Goal: Task Accomplishment & Management: Complete application form

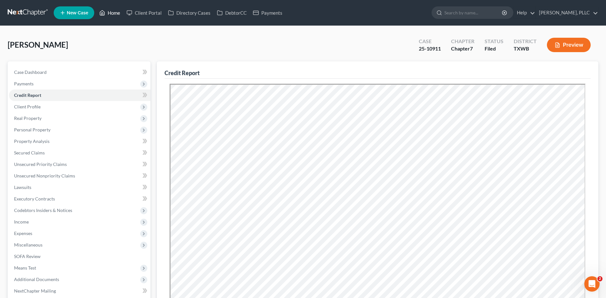
drag, startPoint x: 113, startPoint y: 11, endPoint x: 340, endPoint y: 53, distance: 229.9
click at [113, 11] on link "Home" at bounding box center [109, 12] width 27 height 11
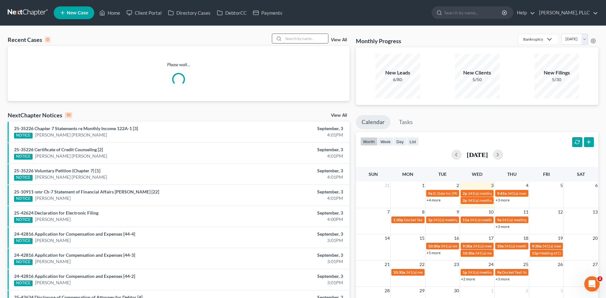
click at [295, 39] on input "search" at bounding box center [305, 38] width 45 height 9
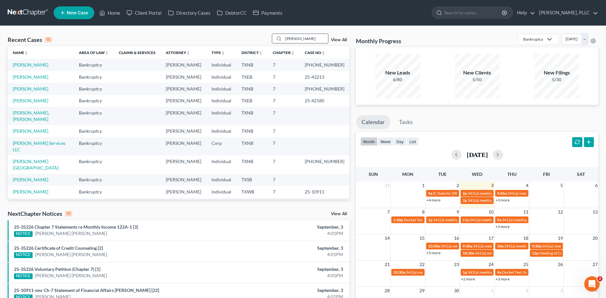
type input "Pearley"
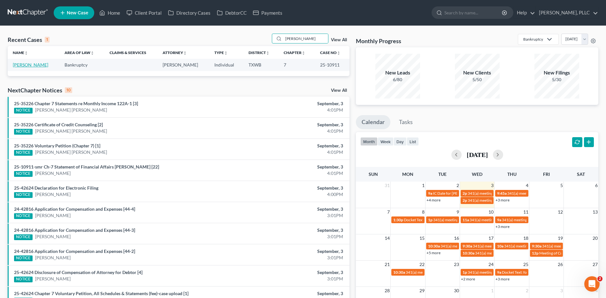
click at [31, 65] on link "[PERSON_NAME]" at bounding box center [30, 64] width 35 height 5
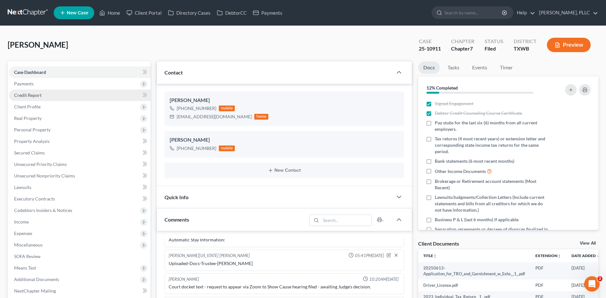
click at [30, 94] on span "Credit Report" at bounding box center [27, 94] width 27 height 5
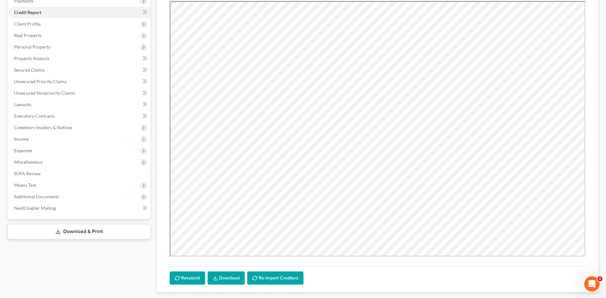
scroll to position [122, 0]
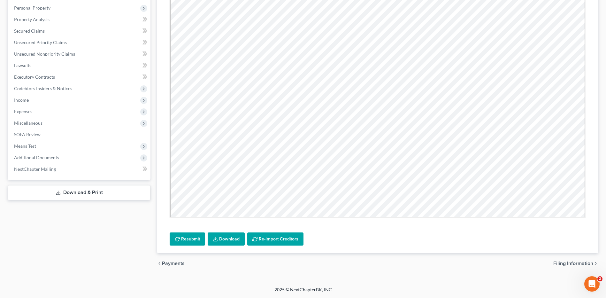
click at [574, 262] on span "Filing Information" at bounding box center [573, 263] width 40 height 5
select select "0"
select select "3"
select select "0"
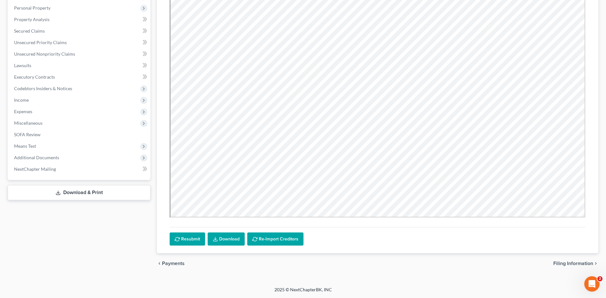
select select "80"
select select "3"
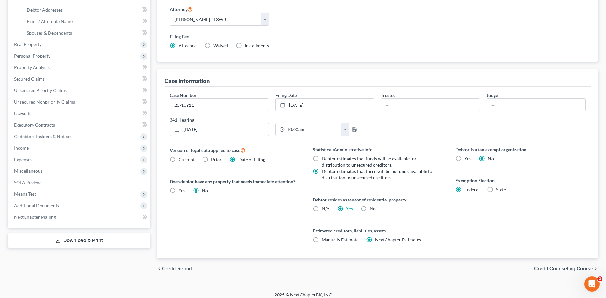
scroll to position [145, 0]
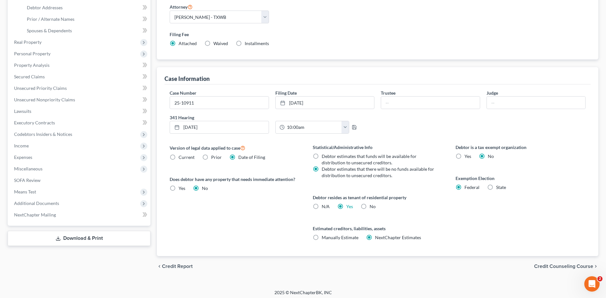
click at [546, 264] on span "Credit Counseling Course" at bounding box center [563, 266] width 59 height 5
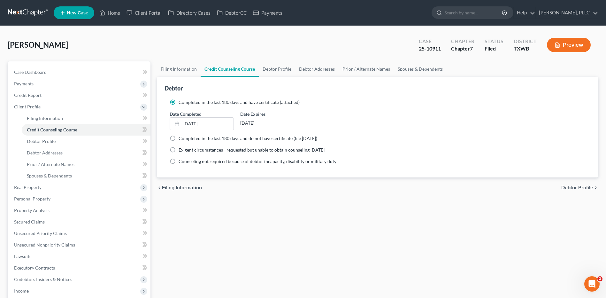
click at [569, 187] on span "Debtor Profile" at bounding box center [577, 187] width 32 height 5
select select "1"
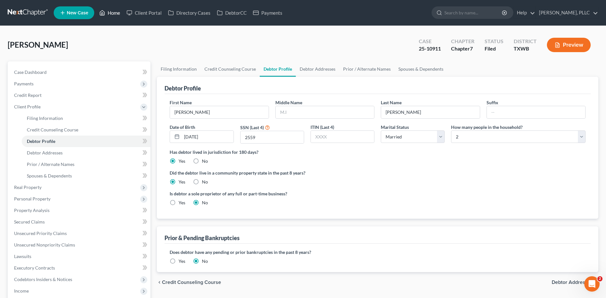
drag, startPoint x: 110, startPoint y: 10, endPoint x: 139, endPoint y: 6, distance: 28.9
click at [110, 10] on link "Home" at bounding box center [109, 12] width 27 height 11
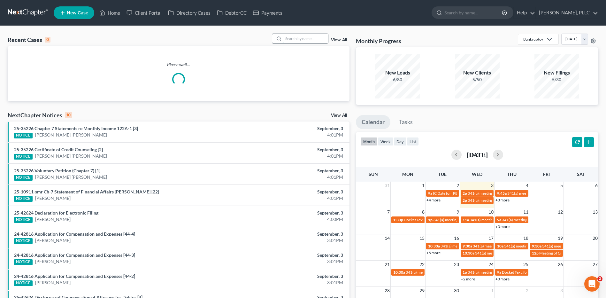
click at [301, 38] on input "search" at bounding box center [305, 38] width 45 height 9
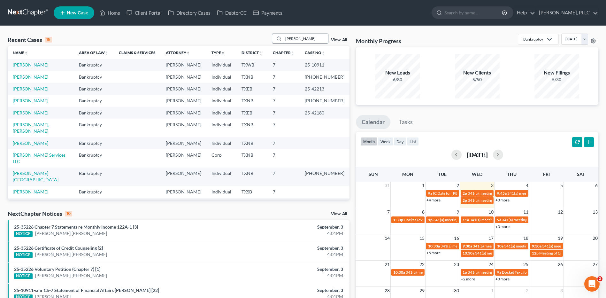
type input "Willsey"
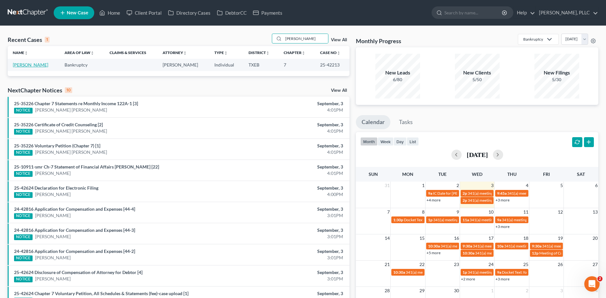
click at [26, 65] on link "Willsey, Lorena" at bounding box center [30, 64] width 35 height 5
select select "4"
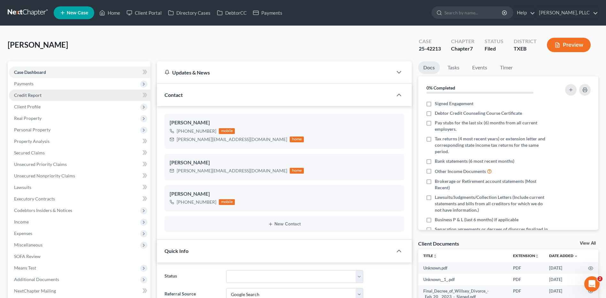
click at [23, 97] on span "Credit Report" at bounding box center [27, 94] width 27 height 5
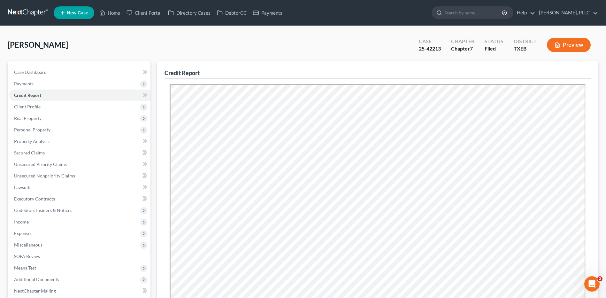
scroll to position [122, 0]
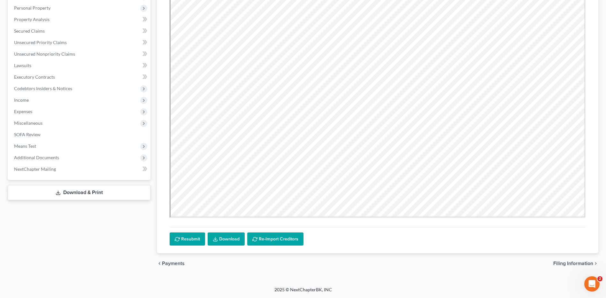
click at [571, 262] on span "Filing Information" at bounding box center [573, 263] width 40 height 5
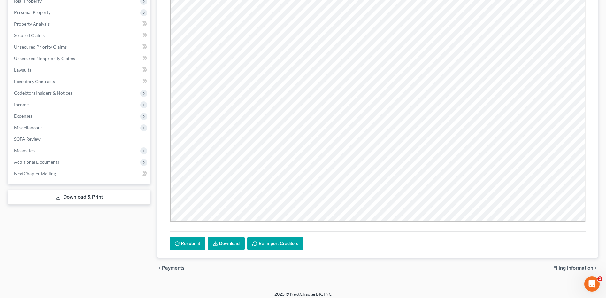
select select "1"
select select "0"
select select "77"
select select "0"
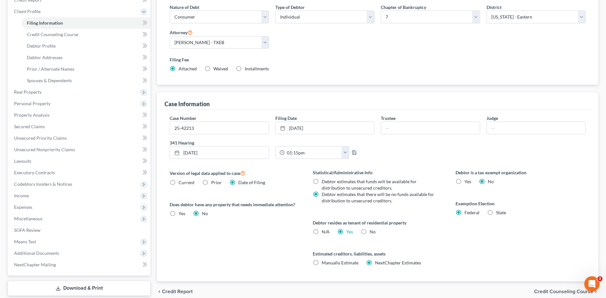
scroll to position [98, 0]
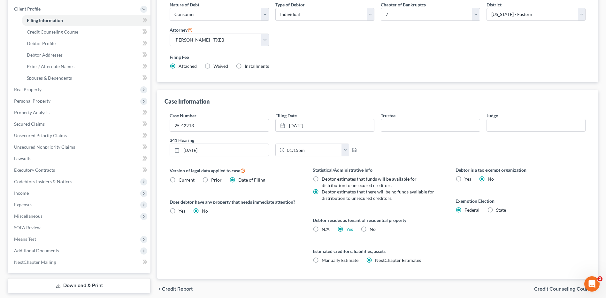
click at [554, 288] on span "Credit Counseling Course" at bounding box center [563, 288] width 59 height 5
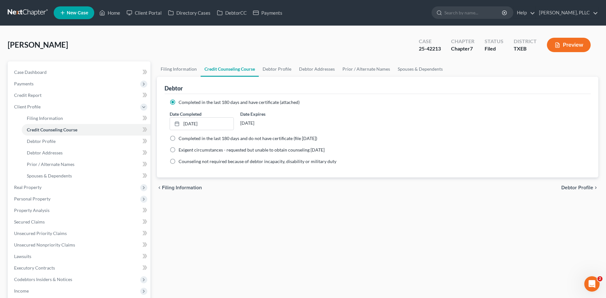
click at [576, 186] on span "Debtor Profile" at bounding box center [577, 187] width 32 height 5
select select "3"
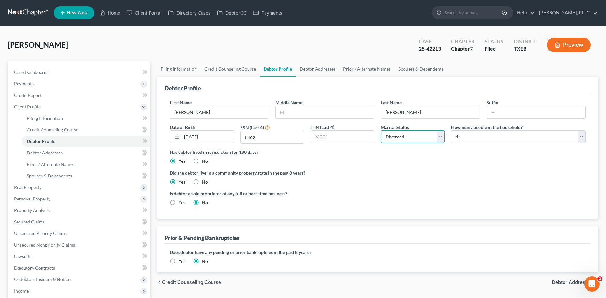
click at [439, 137] on select "Select Single Married Separated Divorced Widowed" at bounding box center [413, 136] width 64 height 13
select select "1"
click at [381, 130] on select "Select Single Married Separated Divorced Widowed" at bounding box center [413, 136] width 64 height 13
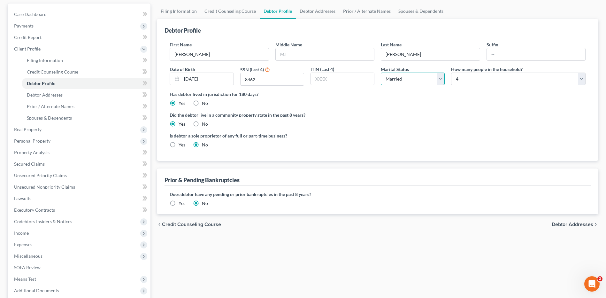
scroll to position [60, 0]
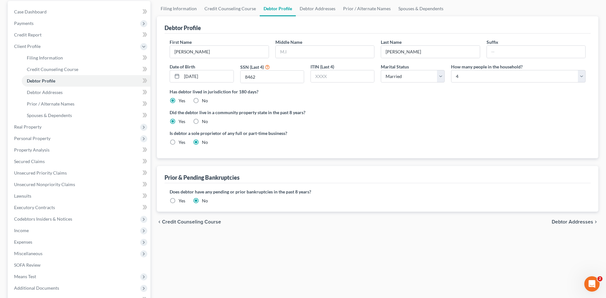
click at [568, 222] on span "Debtor Addresses" at bounding box center [573, 221] width 42 height 5
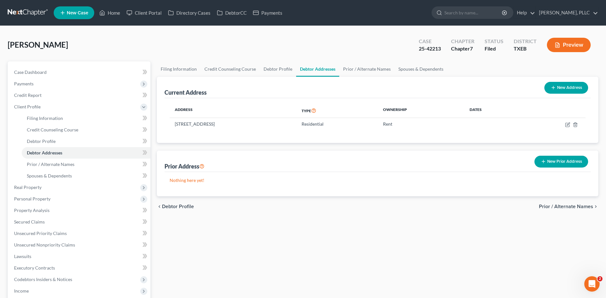
click at [560, 205] on span "Prior / Alternate Names" at bounding box center [566, 206] width 54 height 5
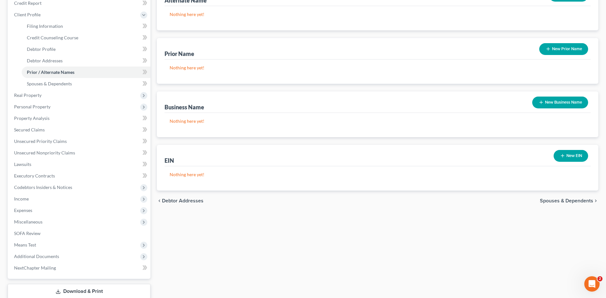
scroll to position [94, 0]
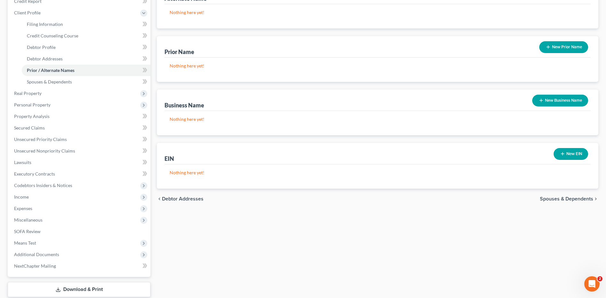
click at [558, 197] on span "Spouses & Dependents" at bounding box center [566, 198] width 53 height 5
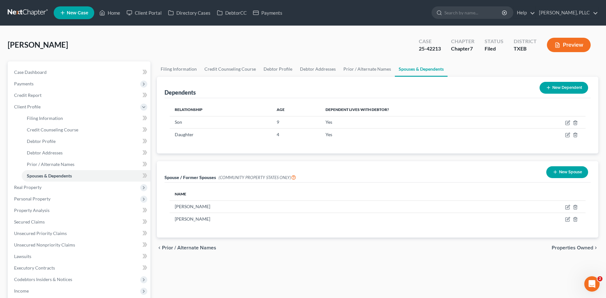
click at [580, 247] on span "Properties Owned" at bounding box center [573, 247] width 42 height 5
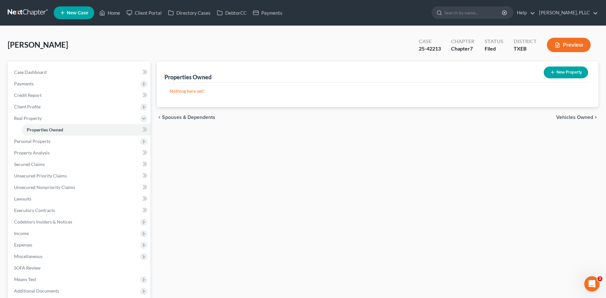
click at [574, 117] on span "Vehicles Owned" at bounding box center [574, 117] width 37 height 5
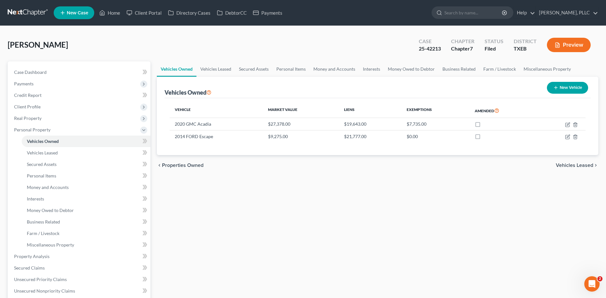
click at [579, 167] on span "Vehicles Leased" at bounding box center [574, 165] width 37 height 5
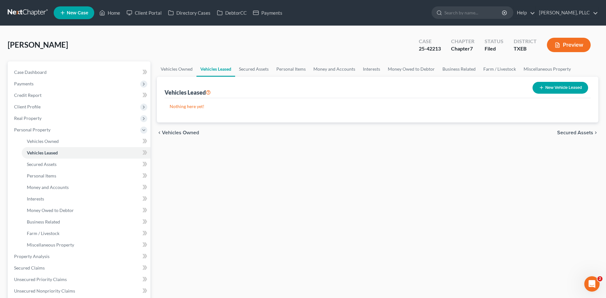
click at [577, 133] on span "Secured Assets" at bounding box center [575, 132] width 36 height 5
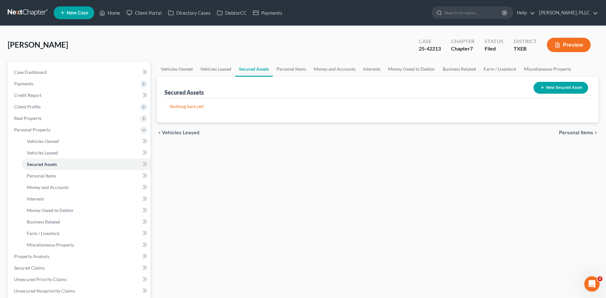
click at [580, 132] on span "Personal Items" at bounding box center [576, 132] width 34 height 5
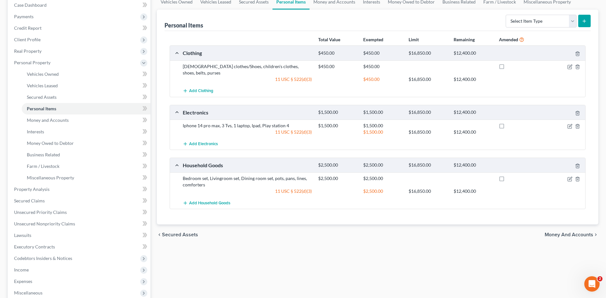
scroll to position [74, 0]
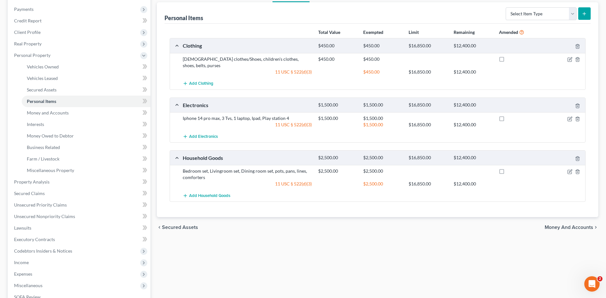
click at [563, 225] on span "Money and Accounts" at bounding box center [569, 227] width 49 height 5
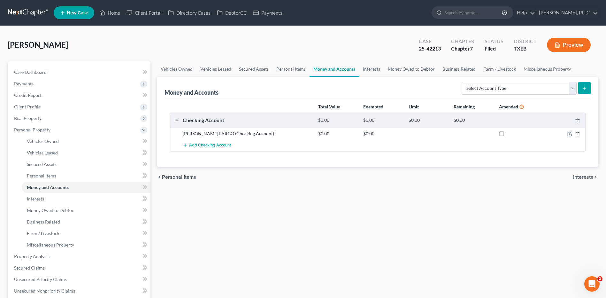
click at [579, 175] on span "Interests" at bounding box center [583, 176] width 20 height 5
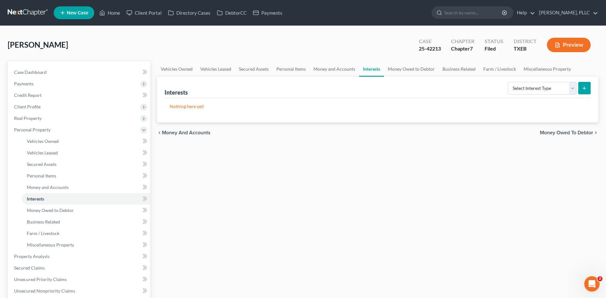
click at [563, 131] on span "Money Owed to Debtor" at bounding box center [566, 132] width 53 height 5
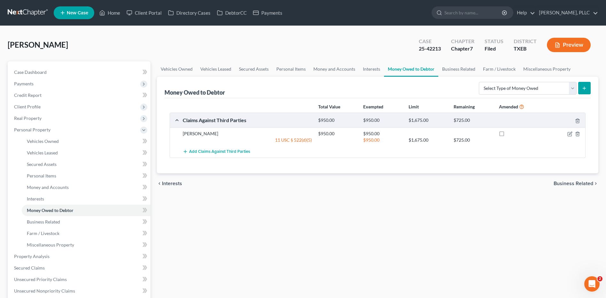
click at [569, 183] on span "Business Related" at bounding box center [574, 183] width 40 height 5
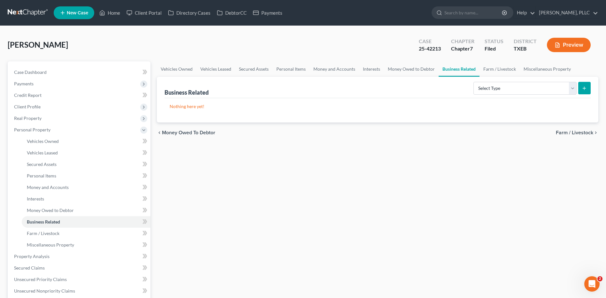
click at [574, 132] on span "Farm / Livestock" at bounding box center [574, 132] width 37 height 5
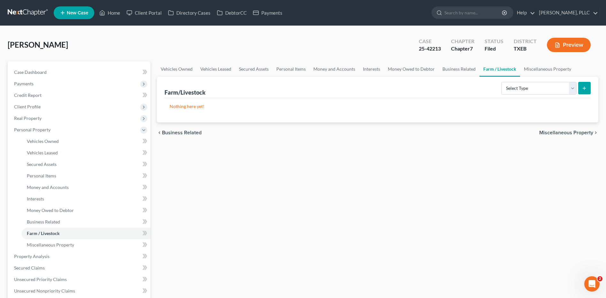
click at [557, 132] on span "Miscellaneous Property" at bounding box center [566, 132] width 54 height 5
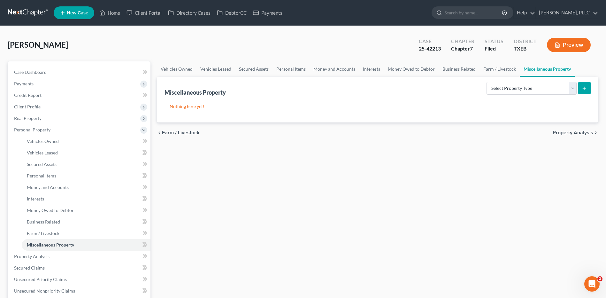
click at [557, 132] on span "Property Analysis" at bounding box center [573, 132] width 41 height 5
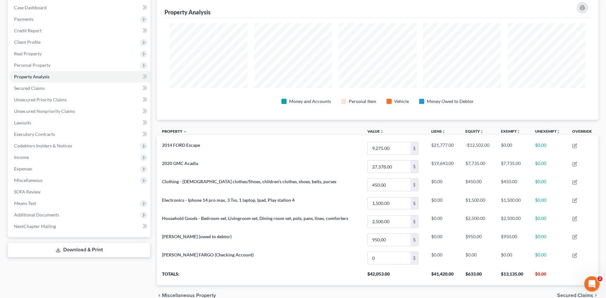
scroll to position [96, 0]
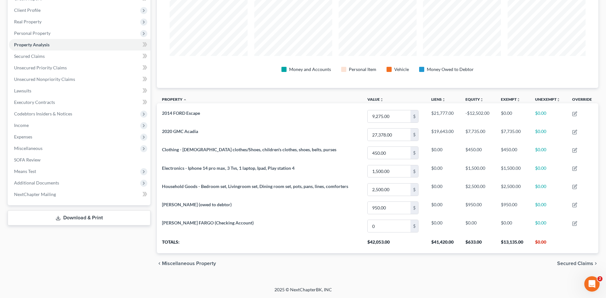
click at [566, 264] on span "Secured Claims" at bounding box center [575, 263] width 36 height 5
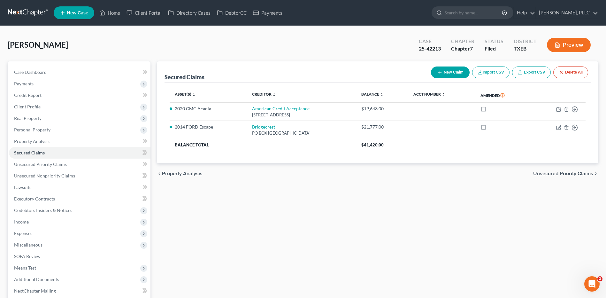
click at [557, 172] on span "Unsecured Priority Claims" at bounding box center [563, 173] width 60 height 5
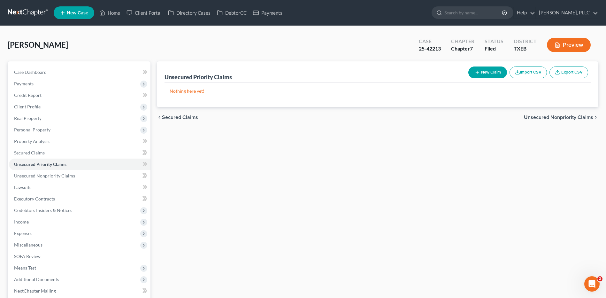
click at [173, 118] on span "Secured Claims" at bounding box center [180, 117] width 36 height 5
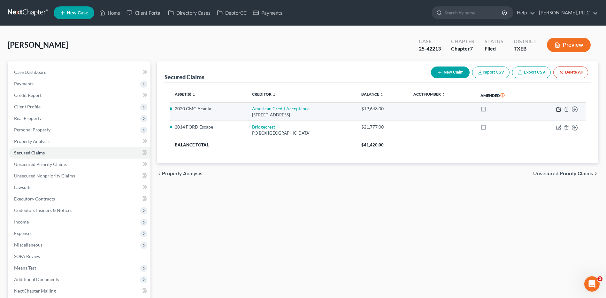
click at [560, 109] on icon "button" at bounding box center [558, 109] width 5 height 5
select select "42"
select select "2"
select select "0"
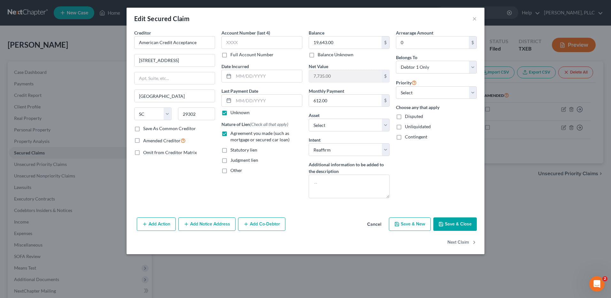
click at [461, 225] on button "Save & Close" at bounding box center [454, 223] width 43 height 13
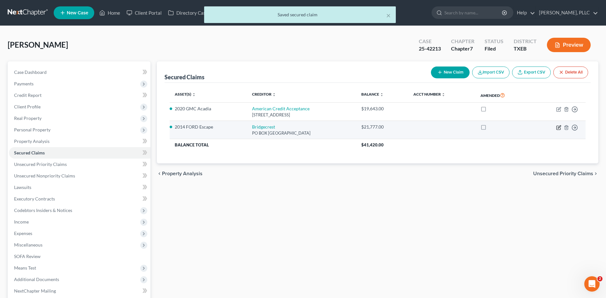
click at [557, 126] on icon "button" at bounding box center [558, 127] width 5 height 5
select select "3"
select select "0"
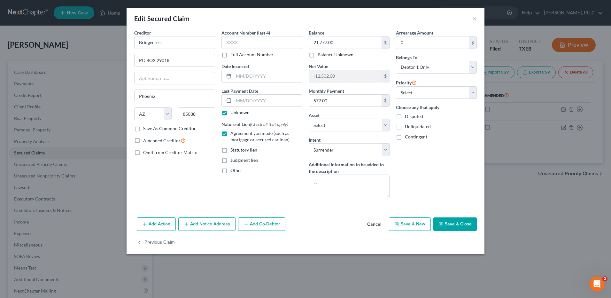
click at [453, 222] on button "Save & Close" at bounding box center [454, 223] width 43 height 13
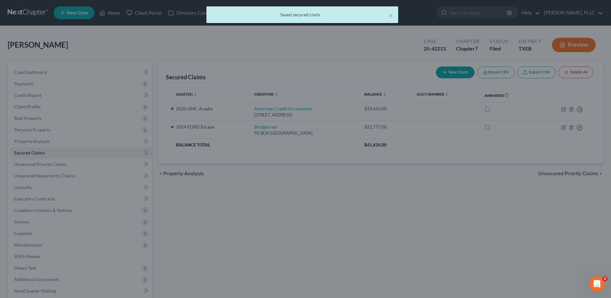
select select "7"
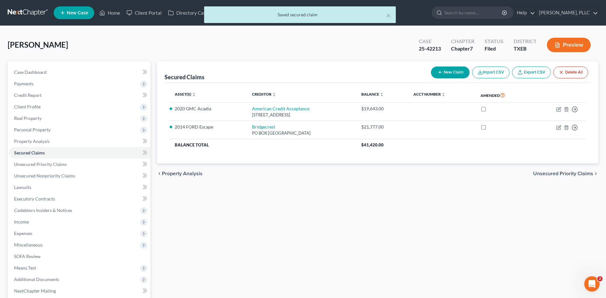
click at [545, 175] on span "Unsecured Priority Claims" at bounding box center [563, 173] width 60 height 5
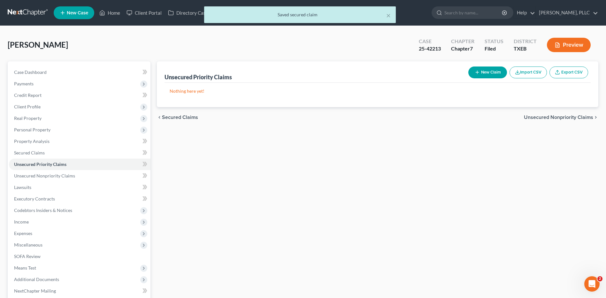
click at [546, 117] on span "Unsecured Nonpriority Claims" at bounding box center [558, 117] width 69 height 5
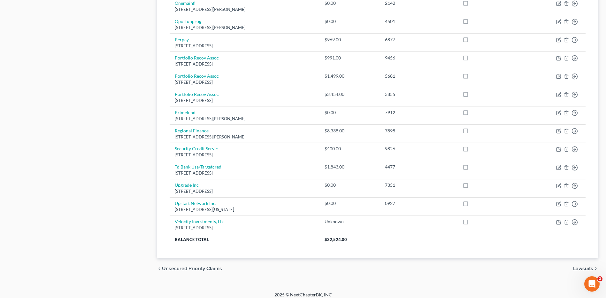
scroll to position [361, 0]
click at [584, 266] on span "Lawsuits" at bounding box center [583, 267] width 20 height 5
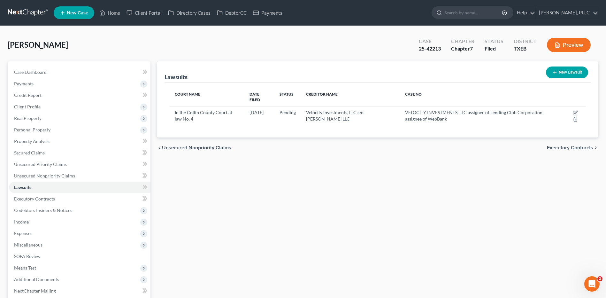
click at [561, 145] on span "Executory Contracts" at bounding box center [570, 147] width 46 height 5
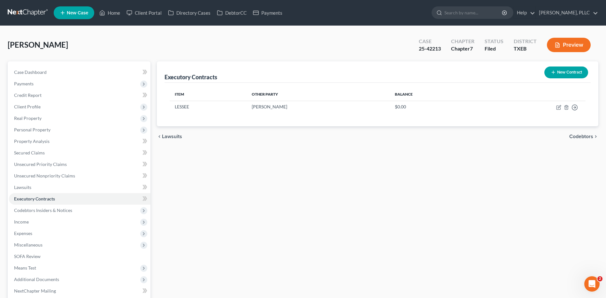
click at [577, 135] on span "Codebtors" at bounding box center [581, 136] width 24 height 5
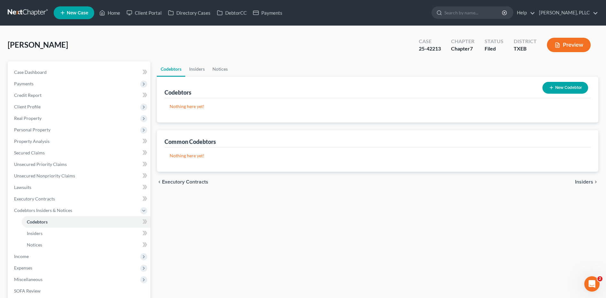
click at [581, 182] on span "Insiders" at bounding box center [584, 181] width 18 height 5
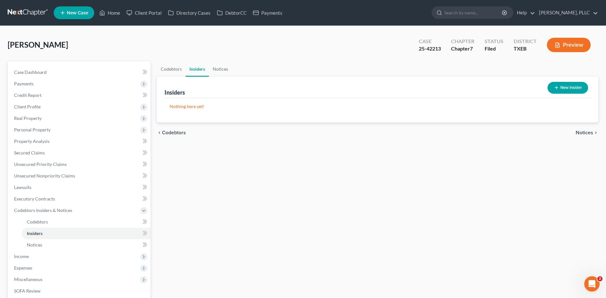
click at [584, 131] on span "Notices" at bounding box center [585, 132] width 18 height 5
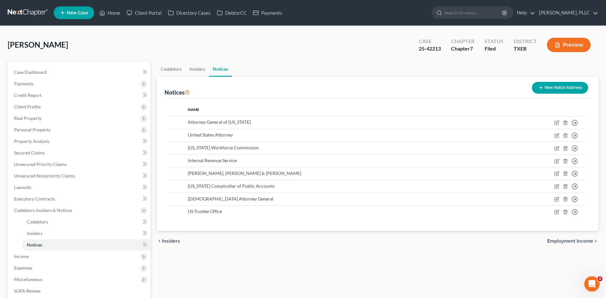
click at [563, 241] on span "Employment Income" at bounding box center [570, 240] width 46 height 5
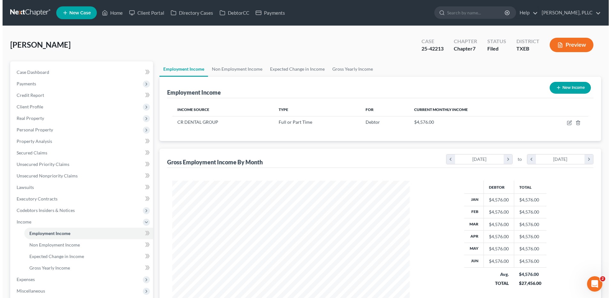
scroll to position [119, 250]
click at [560, 86] on button "New Income" at bounding box center [567, 88] width 41 height 12
select select "0"
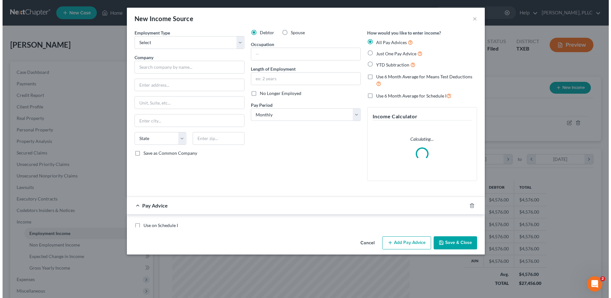
scroll to position [119, 252]
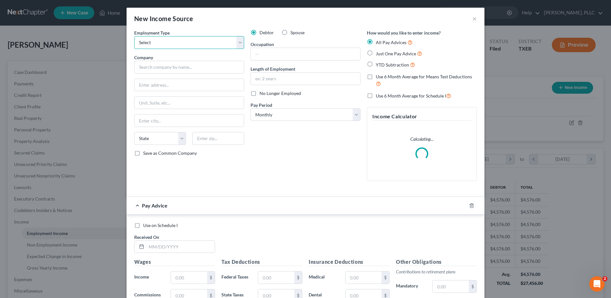
click at [238, 41] on select "Select Full or Part Time Employment Self Employment" at bounding box center [189, 42] width 110 height 13
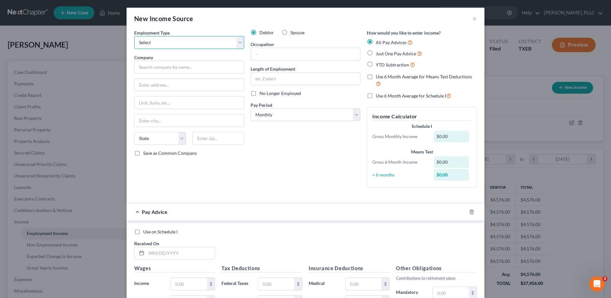
select select "0"
click at [134, 36] on select "Select Full or Part Time Employment Self Employment" at bounding box center [189, 42] width 110 height 13
click at [177, 70] on input "text" at bounding box center [189, 67] width 110 height 13
type input "Aircraft Technicians Inc."
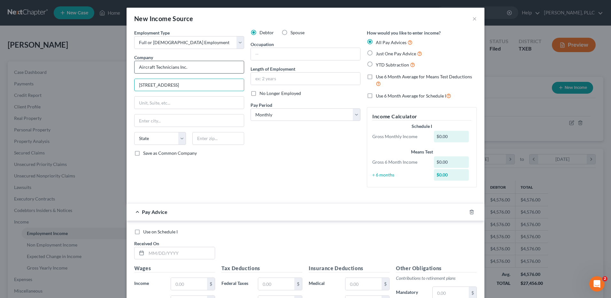
type input "4471 NW 36th Street"
type input "Ste 224"
type input "Miami Springs"
click at [180, 140] on select "State AL AK AR AZ CA CO CT DE DC FL GA GU HI ID IL IN IA KS KY LA ME MD MA MI M…" at bounding box center [160, 138] width 52 height 13
select select "9"
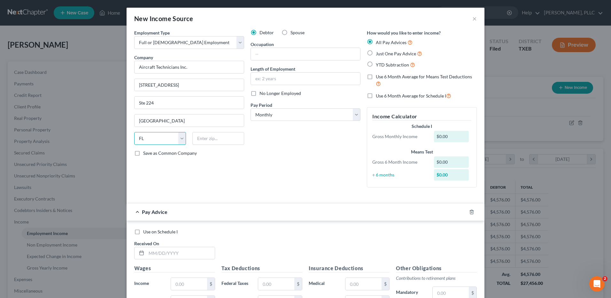
click at [134, 132] on select "State AL AK AR AZ CA CO CT DE DC FL GA GU HI ID IL IN IA KS KY LA ME MD MA MI M…" at bounding box center [160, 138] width 52 height 13
click at [203, 137] on input "text" at bounding box center [218, 138] width 52 height 13
type input "33166"
type input "Miami"
click at [269, 53] on input "text" at bounding box center [305, 54] width 109 height 12
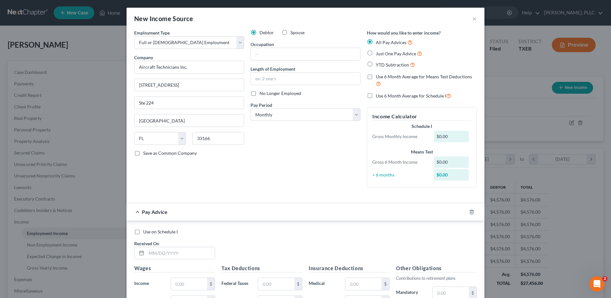
click at [253, 189] on div "Debtor Spouse Occupation Length of Employment No Longer Employed Pay Period * S…" at bounding box center [305, 110] width 116 height 163
click at [355, 114] on select "Select Monthly Twice Monthly Every Other Week Weekly" at bounding box center [305, 114] width 110 height 13
select select "2"
click at [250, 108] on select "Select Monthly Twice Monthly Every Other Week Weekly" at bounding box center [305, 114] width 110 height 13
drag, startPoint x: 369, startPoint y: 52, endPoint x: 432, endPoint y: 58, distance: 63.2
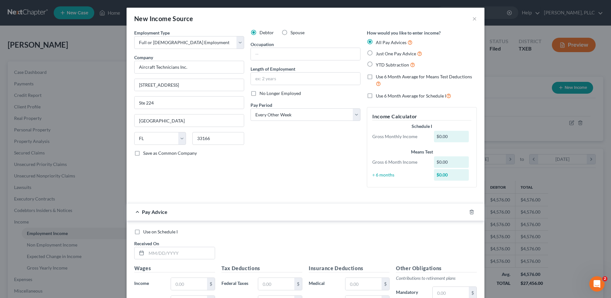
click at [376, 52] on label "Just One Pay Advice" at bounding box center [399, 53] width 46 height 7
click at [378, 52] on input "Just One Pay Advice" at bounding box center [380, 52] width 4 height 4
radio input "true"
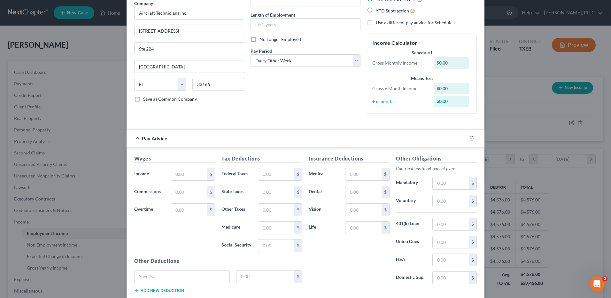
scroll to position [94, 0]
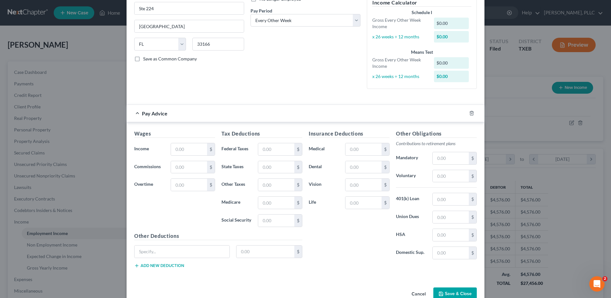
click at [187, 132] on h5 "Wages" at bounding box center [174, 134] width 81 height 8
click at [186, 147] on input "text" at bounding box center [189, 149] width 36 height 12
click at [185, 143] on input "text" at bounding box center [189, 149] width 36 height 12
type input "1,353.22"
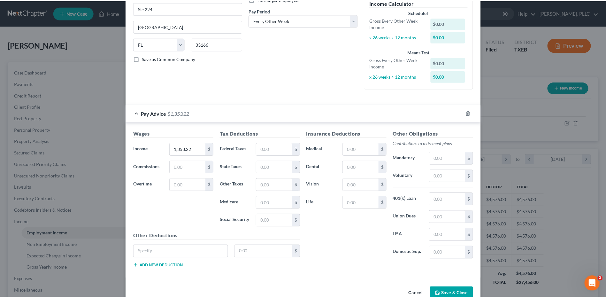
scroll to position [110, 0]
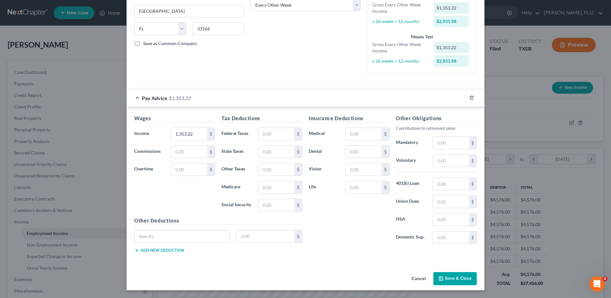
click at [458, 275] on button "Save & Close" at bounding box center [454, 278] width 43 height 13
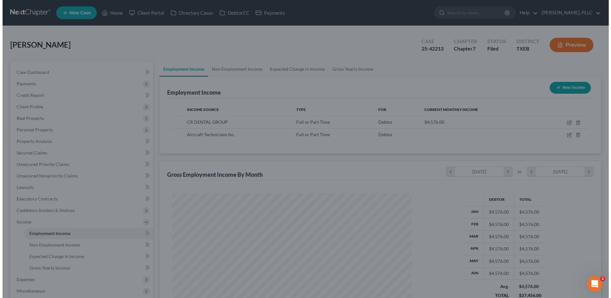
scroll to position [319308, 319176]
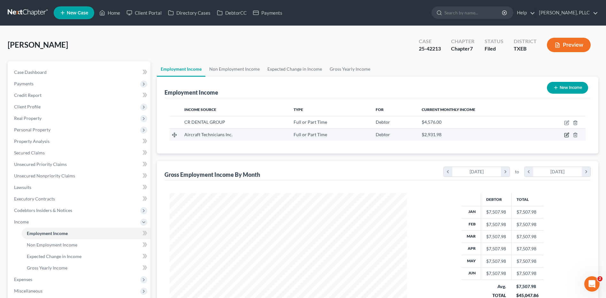
click at [567, 133] on icon "button" at bounding box center [566, 135] width 4 height 4
select select "0"
select select "9"
select select "2"
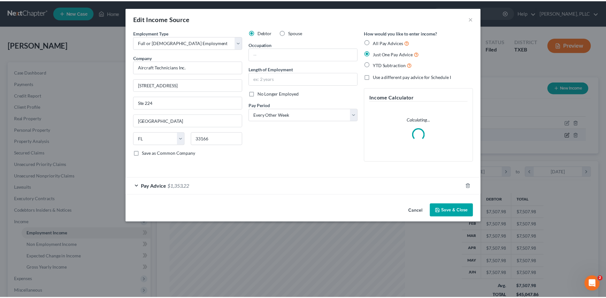
scroll to position [119, 252]
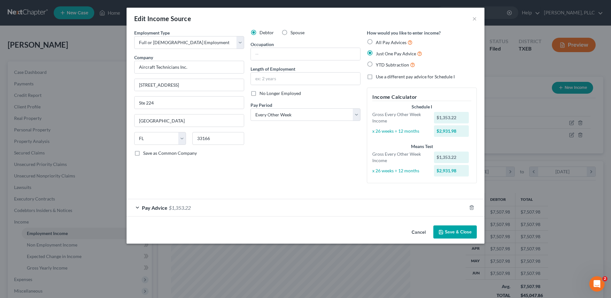
click at [453, 232] on button "Save & Close" at bounding box center [454, 231] width 43 height 13
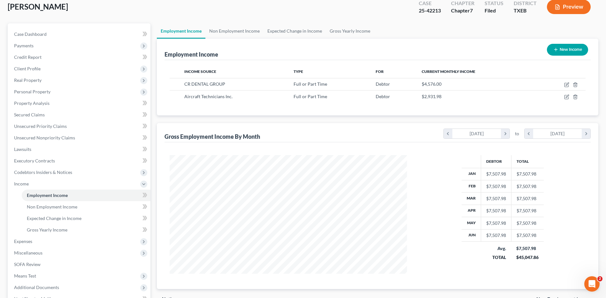
scroll to position [43, 0]
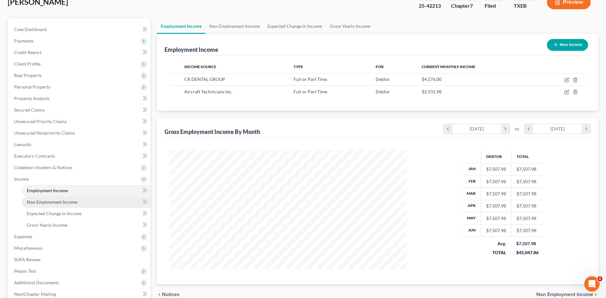
click at [36, 202] on span "Non Employment Income" at bounding box center [52, 201] width 50 height 5
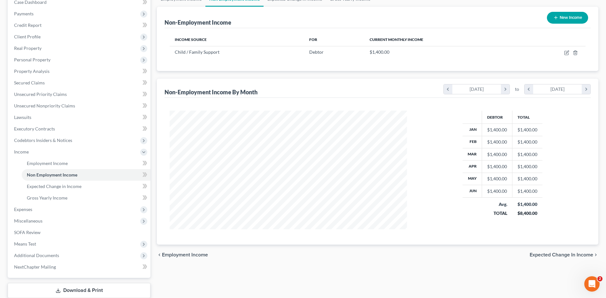
scroll to position [70, 0]
click at [57, 198] on span "Gross Yearly Income" at bounding box center [47, 197] width 41 height 5
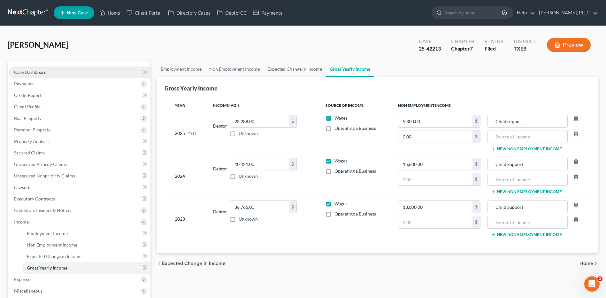
click at [33, 73] on span "Case Dashboard" at bounding box center [30, 71] width 33 height 5
select select "4"
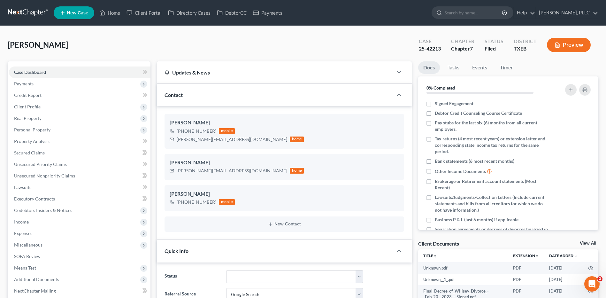
drag, startPoint x: 588, startPoint y: 163, endPoint x: 4, endPoint y: 187, distance: 584.1
click at [588, 163] on div at bounding box center [572, 161] width 43 height 6
click at [593, 162] on li "Bank statements (6 most recent months)" at bounding box center [508, 161] width 180 height 10
click at [4, 187] on div "Case Dashboard Payments Invoices Payments Payments Credit Report Client Profile" at bounding box center [78, 261] width 149 height 400
drag, startPoint x: 115, startPoint y: 12, endPoint x: 210, endPoint y: 51, distance: 102.4
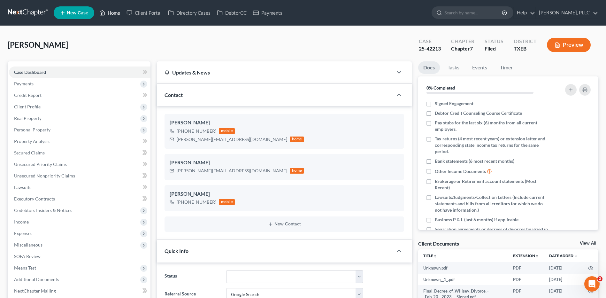
click at [115, 12] on link "Home" at bounding box center [109, 12] width 27 height 11
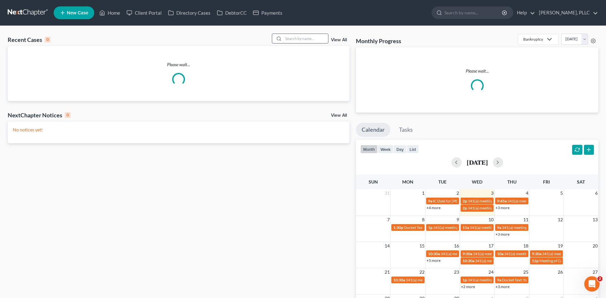
click at [300, 39] on input "search" at bounding box center [305, 38] width 45 height 9
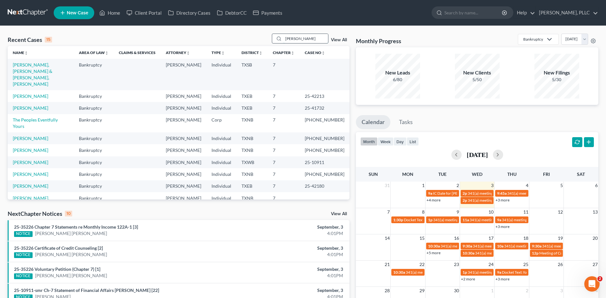
type input "Ratcliff"
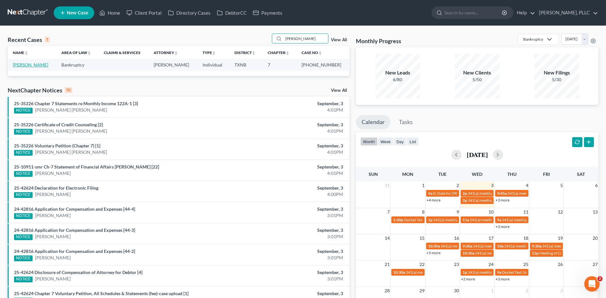
click at [37, 63] on link "[PERSON_NAME]" at bounding box center [30, 64] width 35 height 5
select select "4"
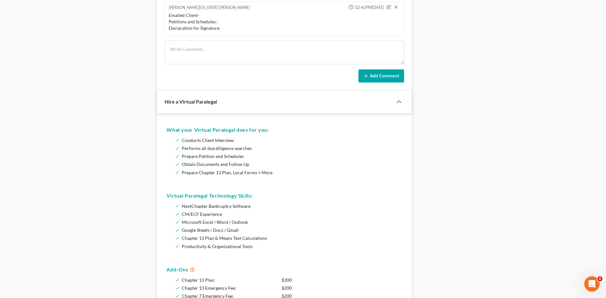
scroll to position [426, 0]
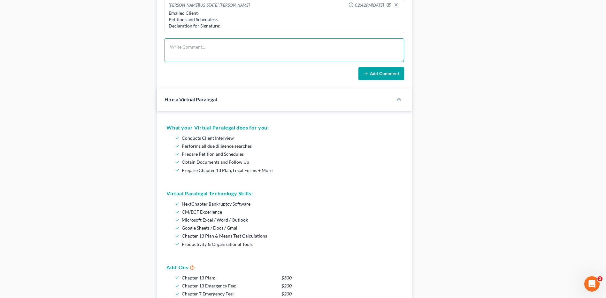
drag, startPoint x: 188, startPoint y: 41, endPoint x: 197, endPoint y: 27, distance: 16.0
click at [188, 41] on textarea at bounding box center [285, 50] width 240 height 24
type textarea "FILED- EE INCOME-TODAY-"
click at [375, 73] on button "Add Comment" at bounding box center [381, 73] width 46 height 13
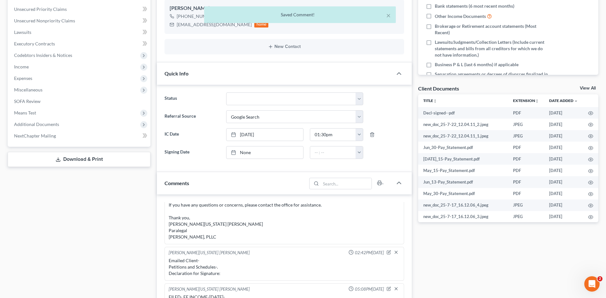
scroll to position [0, 0]
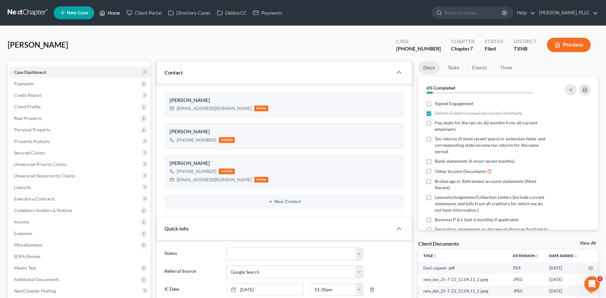
click at [111, 12] on link "Home" at bounding box center [109, 12] width 27 height 11
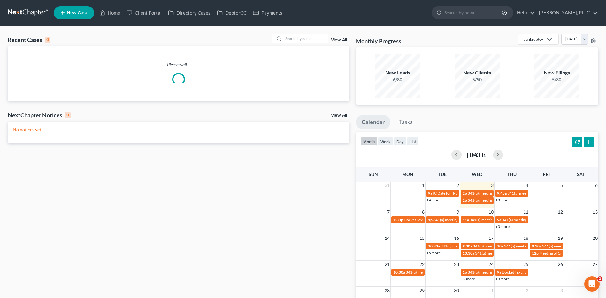
click at [296, 37] on input "search" at bounding box center [305, 38] width 45 height 9
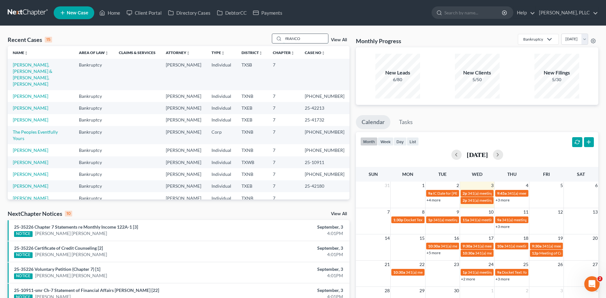
type input "fRANCO"
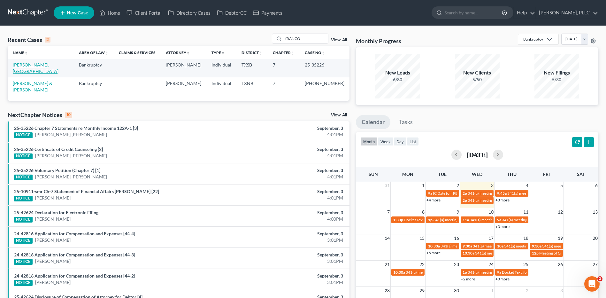
click at [30, 65] on link "Yanez Franco, Israel" at bounding box center [36, 68] width 46 height 12
select select "6"
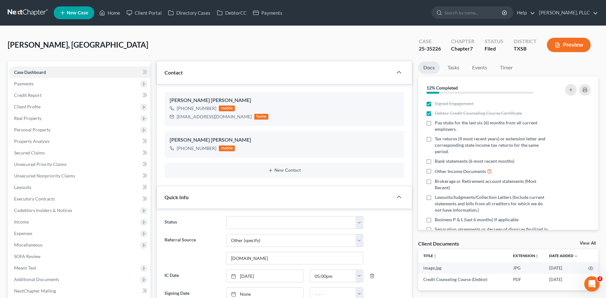
scroll to position [574, 0]
click at [21, 222] on span "Income" at bounding box center [21, 221] width 15 height 5
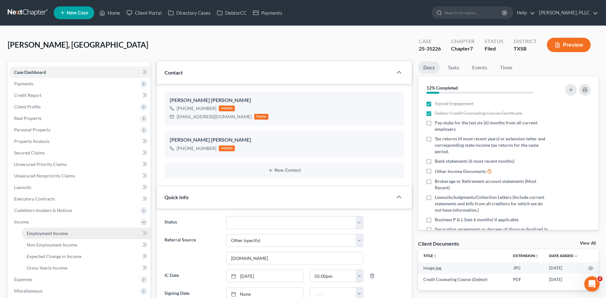
click at [64, 232] on span "Employment Income" at bounding box center [47, 232] width 41 height 5
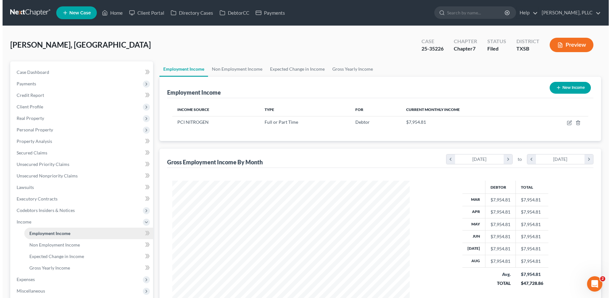
scroll to position [119, 250]
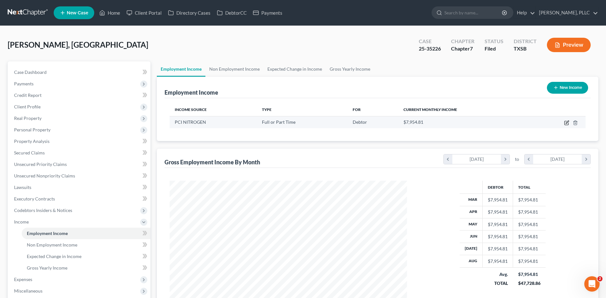
click at [568, 121] on icon "button" at bounding box center [567, 121] width 3 height 3
select select "0"
select select "45"
select select "2"
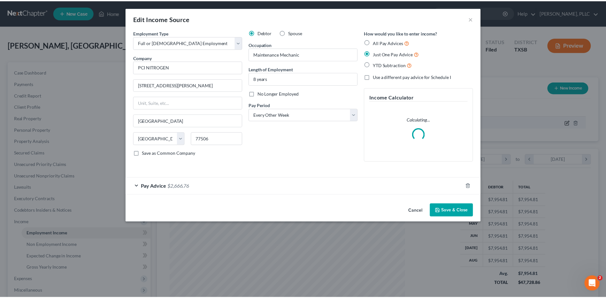
scroll to position [119, 252]
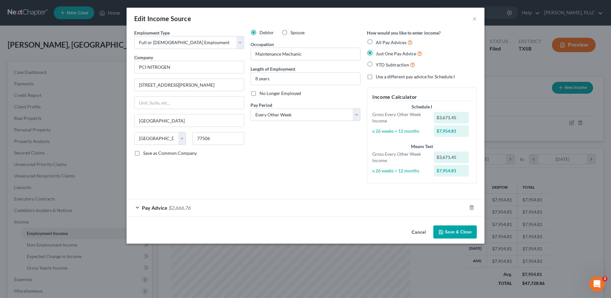
drag, startPoint x: 453, startPoint y: 229, endPoint x: 274, endPoint y: 9, distance: 283.4
click at [453, 229] on button "Save & Close" at bounding box center [454, 231] width 43 height 13
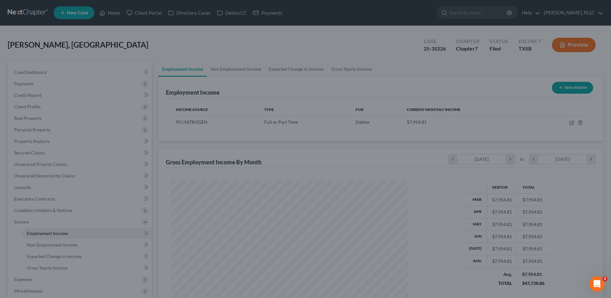
scroll to position [319308, 319176]
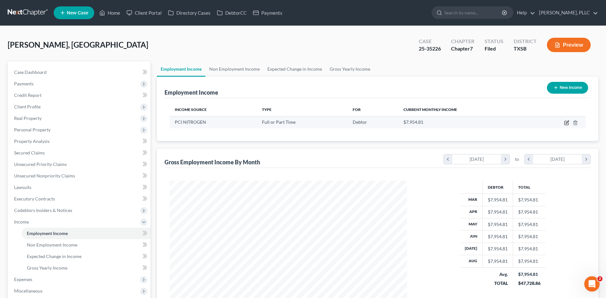
click at [565, 121] on icon "button" at bounding box center [566, 123] width 4 height 4
select select "0"
select select "45"
select select "2"
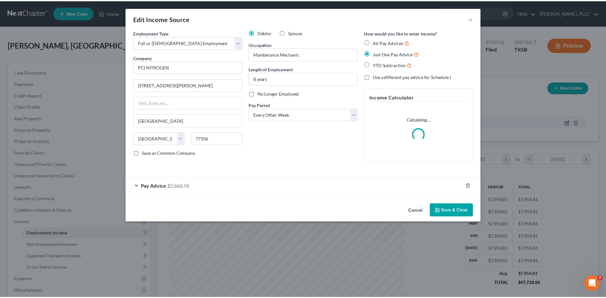
scroll to position [119, 252]
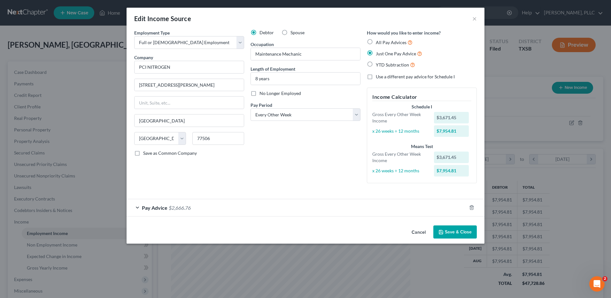
click at [451, 234] on button "Save & Close" at bounding box center [454, 231] width 43 height 13
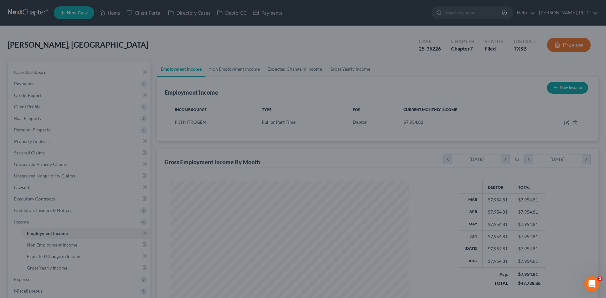
scroll to position [319308, 319176]
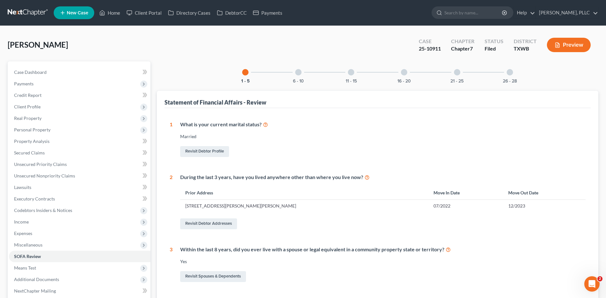
click at [33, 14] on link at bounding box center [28, 12] width 41 height 11
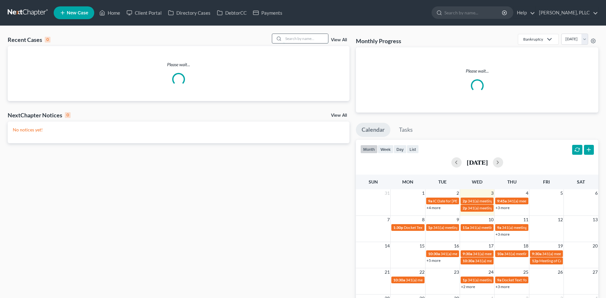
click at [302, 38] on input "search" at bounding box center [305, 38] width 45 height 9
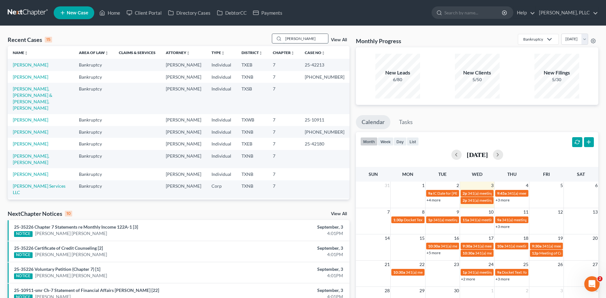
type input "[PERSON_NAME]"
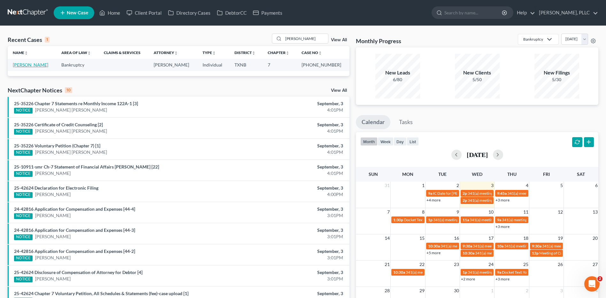
click at [24, 64] on link "[PERSON_NAME]" at bounding box center [30, 64] width 35 height 5
select select "4"
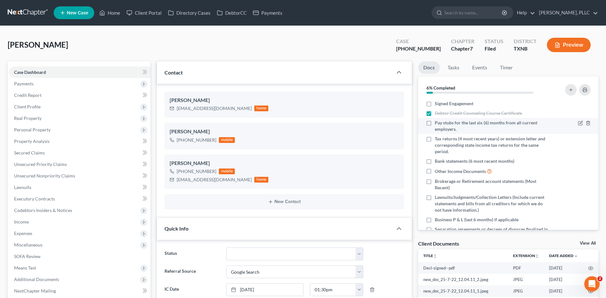
scroll to position [829, 0]
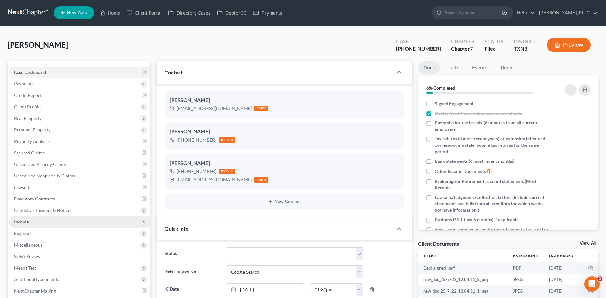
click at [23, 220] on span "Income" at bounding box center [21, 221] width 15 height 5
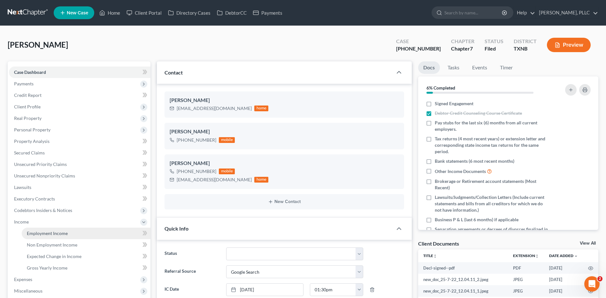
click at [33, 235] on span "Employment Income" at bounding box center [47, 232] width 41 height 5
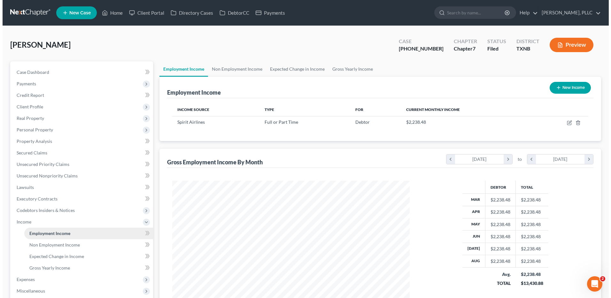
scroll to position [119, 250]
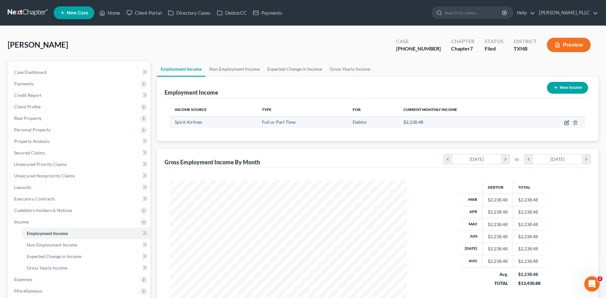
click at [567, 123] on icon "button" at bounding box center [567, 121] width 3 height 3
select select "0"
select select "9"
select select "1"
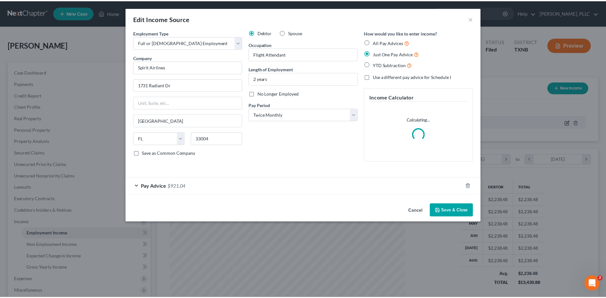
scroll to position [119, 252]
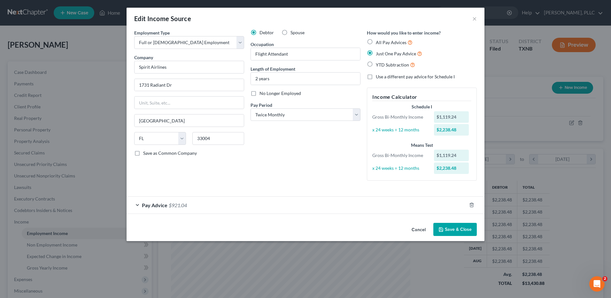
click at [455, 226] on button "Save & Close" at bounding box center [454, 229] width 43 height 13
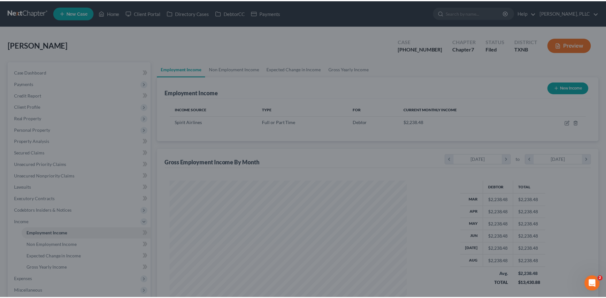
scroll to position [319308, 319176]
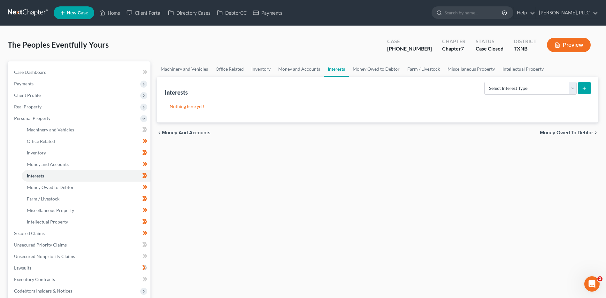
click at [162, 44] on div "The Peoples Eventfully Yours Upgraded Case 24-42741-7 Chapter Chapter 7 Status …" at bounding box center [303, 48] width 591 height 28
click at [114, 15] on link "Home" at bounding box center [109, 12] width 27 height 11
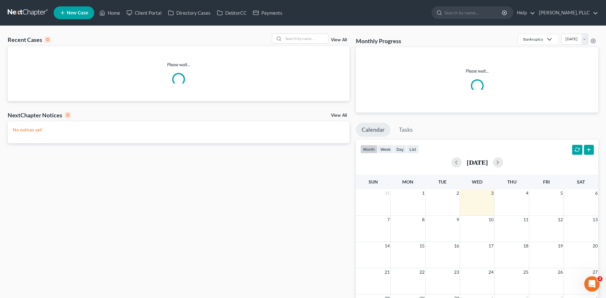
click at [310, 44] on div "Recent Cases 0 View All" at bounding box center [179, 40] width 342 height 12
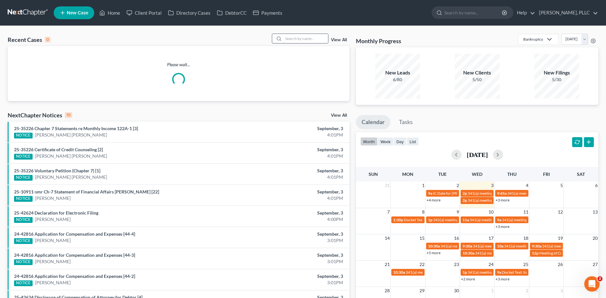
click at [304, 41] on input "search" at bounding box center [305, 38] width 45 height 9
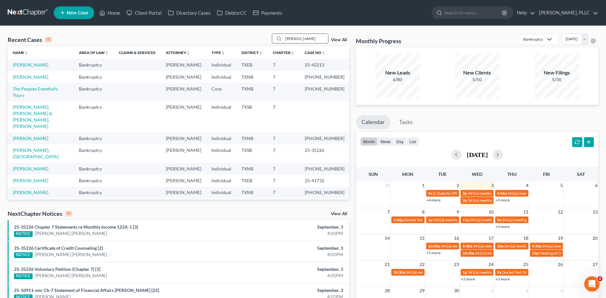
type input "[PERSON_NAME]"
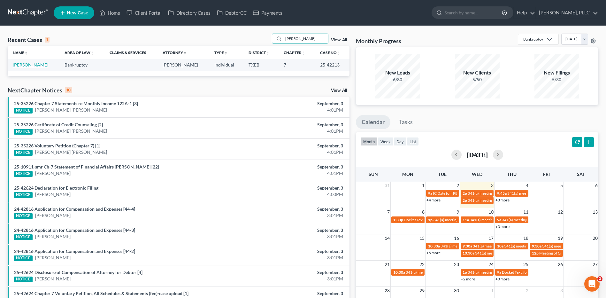
click at [26, 66] on link "[PERSON_NAME]" at bounding box center [30, 64] width 35 height 5
select select "4"
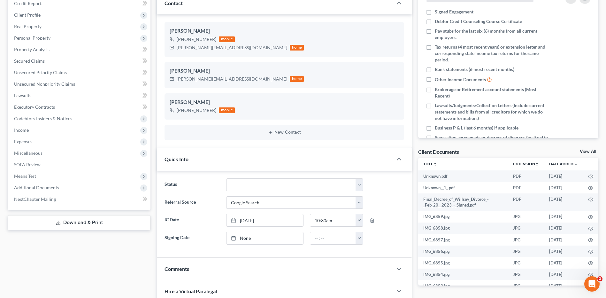
scroll to position [126, 0]
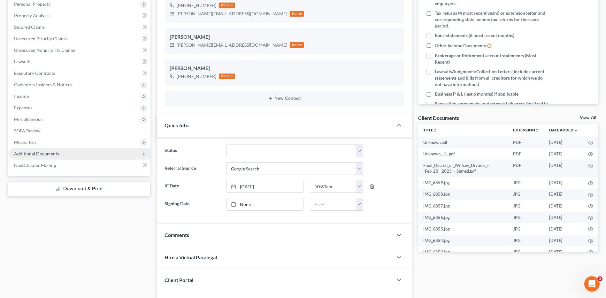
click at [37, 150] on span "Additional Documents" at bounding box center [80, 153] width 142 height 11
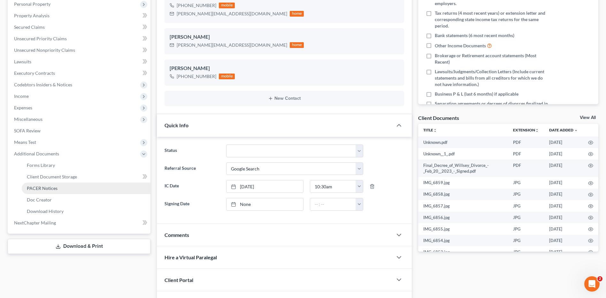
click at [38, 183] on link "PACER Notices" at bounding box center [86, 187] width 129 height 11
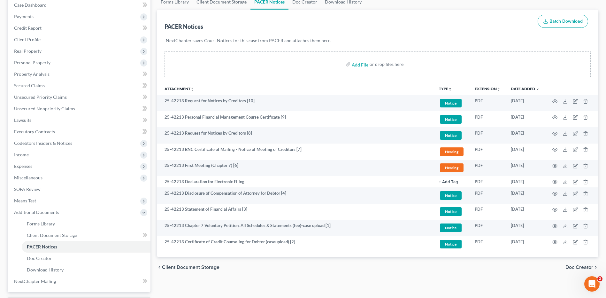
scroll to position [106, 0]
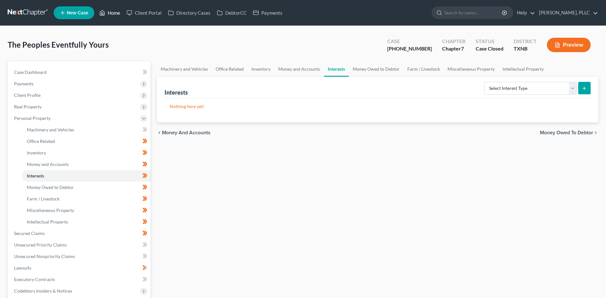
click at [114, 12] on link "Home" at bounding box center [109, 12] width 27 height 11
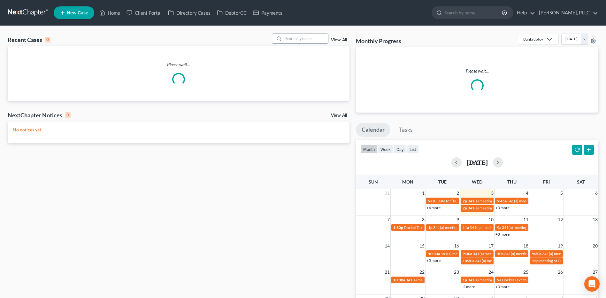
click at [295, 39] on input "search" at bounding box center [305, 38] width 45 height 9
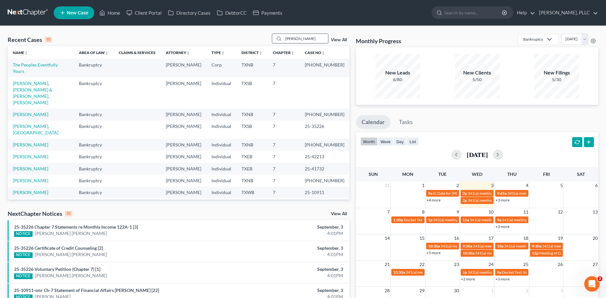
type input "[PERSON_NAME]"
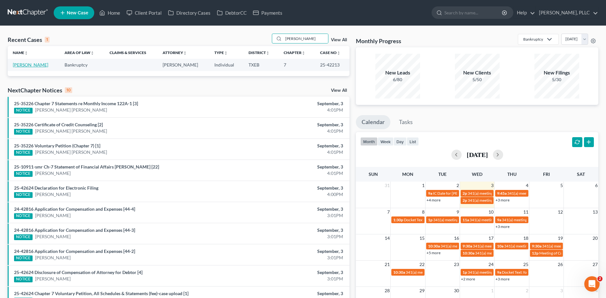
click at [29, 64] on link "[PERSON_NAME]" at bounding box center [30, 64] width 35 height 5
select select "4"
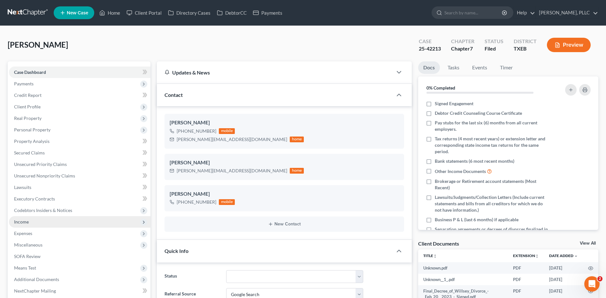
click at [21, 221] on span "Income" at bounding box center [21, 221] width 15 height 5
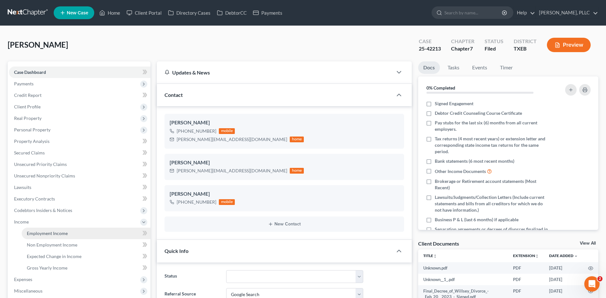
click at [43, 228] on link "Employment Income" at bounding box center [86, 232] width 129 height 11
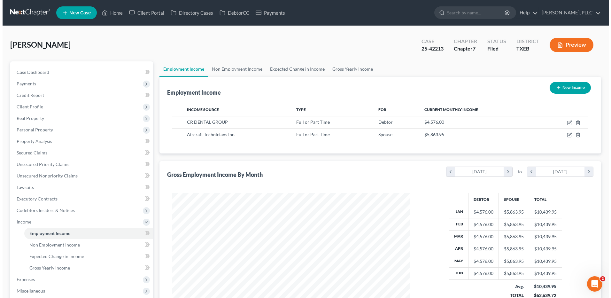
scroll to position [119, 250]
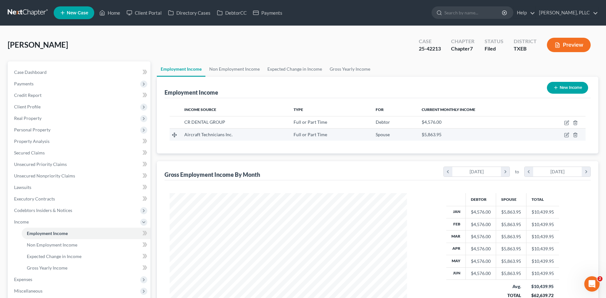
click at [575, 132] on td at bounding box center [561, 134] width 50 height 12
click at [575, 133] on icon "button" at bounding box center [575, 135] width 3 height 4
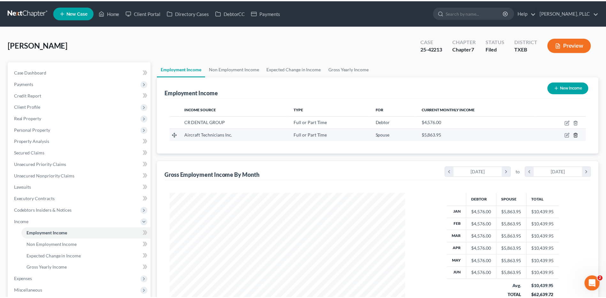
scroll to position [119, 252]
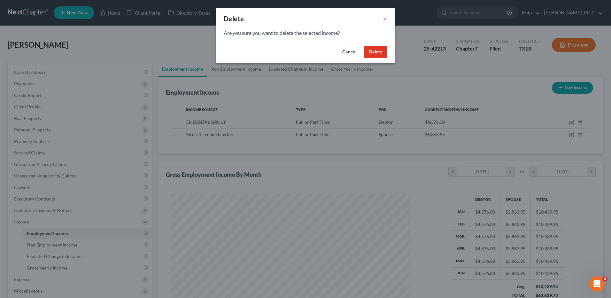
click at [374, 50] on button "Delete" at bounding box center [375, 52] width 23 height 13
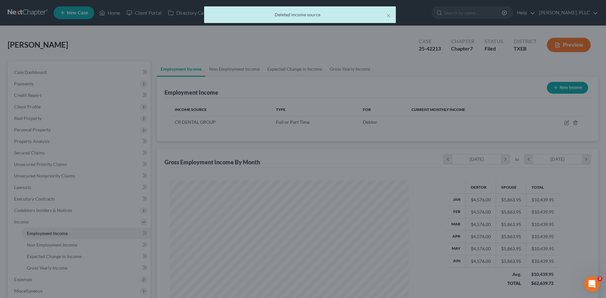
scroll to position [319308, 319176]
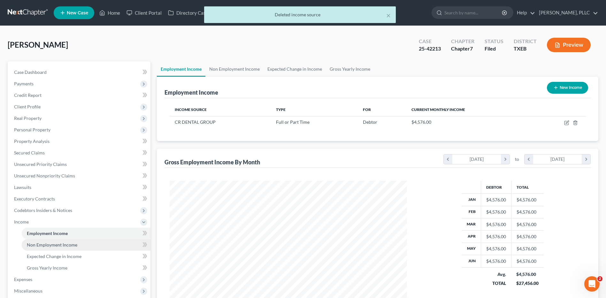
click at [42, 242] on span "Non Employment Income" at bounding box center [52, 244] width 50 height 5
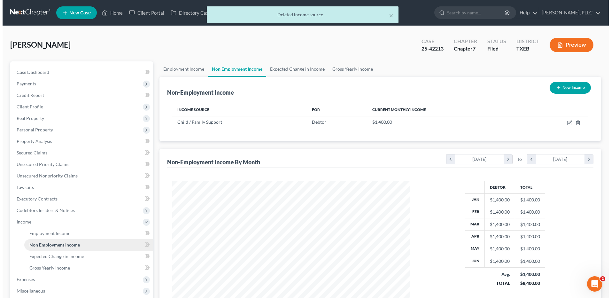
scroll to position [119, 250]
click at [559, 88] on button "New Income" at bounding box center [567, 88] width 41 height 12
select select "0"
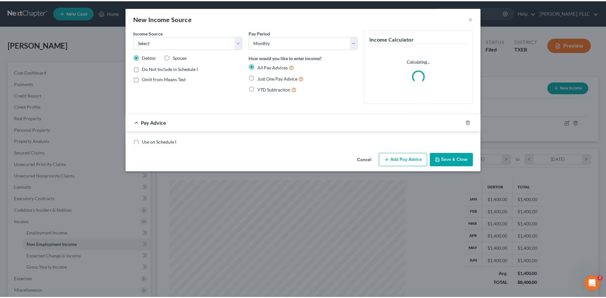
scroll to position [119, 252]
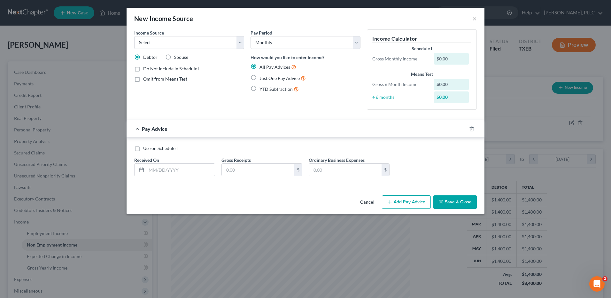
click at [259, 77] on label "Just One Pay Advice" at bounding box center [282, 77] width 46 height 7
click at [262, 77] on input "Just One Pay Advice" at bounding box center [264, 76] width 4 height 4
radio input "true"
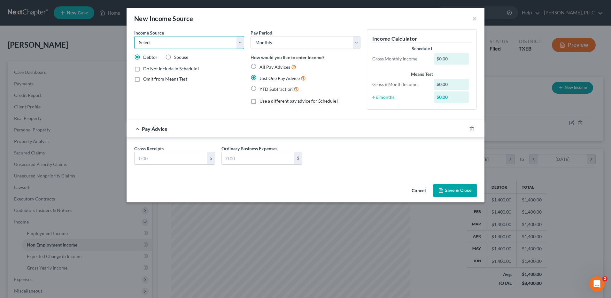
click at [237, 38] on select "Select Unemployment Disability (from employer) Pension Retirement Social Securi…" at bounding box center [189, 42] width 110 height 13
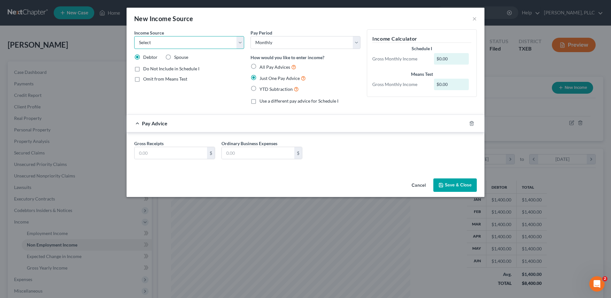
select select "8"
click at [134, 36] on select "Select Unemployment Disability (from employer) Pension Retirement Social Securi…" at bounding box center [189, 42] width 110 height 13
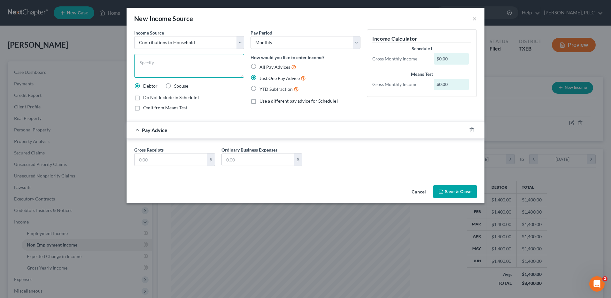
click at [155, 62] on textarea at bounding box center [189, 66] width 110 height 24
type textarea "Boyfriend gives her money monthly"
click at [158, 159] on input "text" at bounding box center [170, 159] width 73 height 12
type input "1,353.22"
click at [454, 190] on button "Save & Close" at bounding box center [454, 191] width 43 height 13
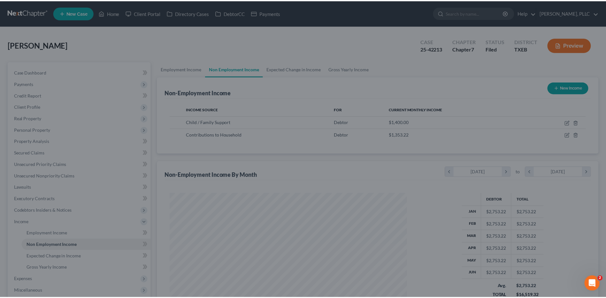
scroll to position [319308, 319176]
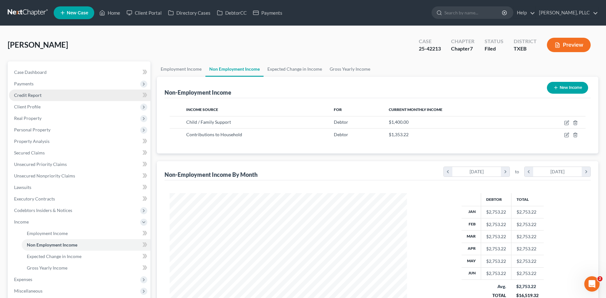
click at [34, 92] on span "Credit Report" at bounding box center [27, 94] width 27 height 5
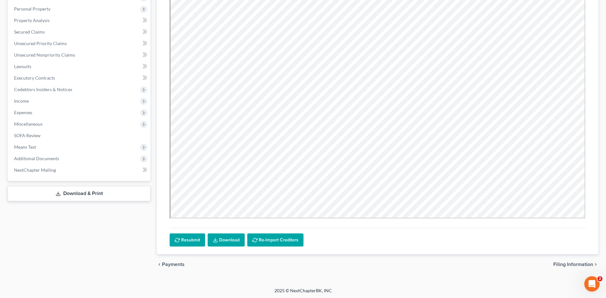
scroll to position [122, 0]
click at [570, 263] on span "Filing Information" at bounding box center [573, 263] width 40 height 5
select select "1"
select select "0"
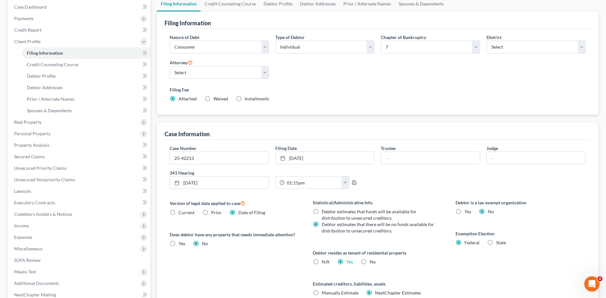
scroll to position [123, 0]
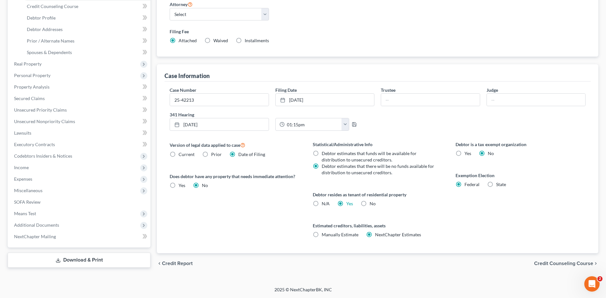
click at [538, 264] on span "Credit Counseling Course" at bounding box center [563, 263] width 59 height 5
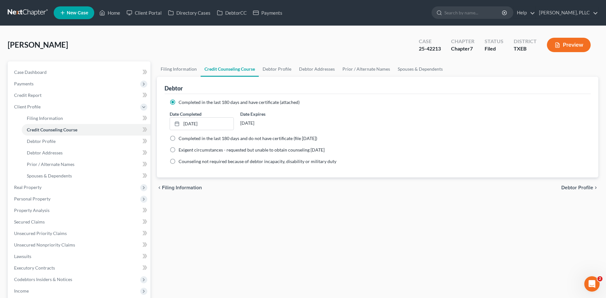
click at [577, 183] on div "chevron_left Filing Information Debtor Profile chevron_right" at bounding box center [377, 187] width 441 height 20
click at [574, 187] on span "Debtor Profile" at bounding box center [577, 187] width 32 height 5
select select "1"
select select "3"
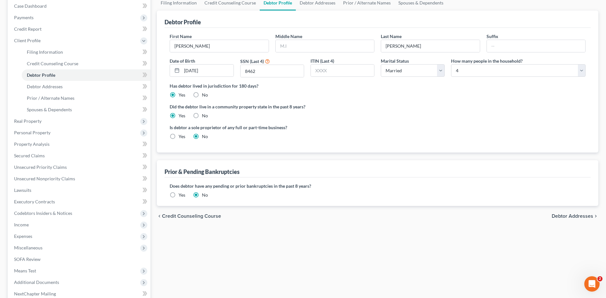
scroll to position [81, 0]
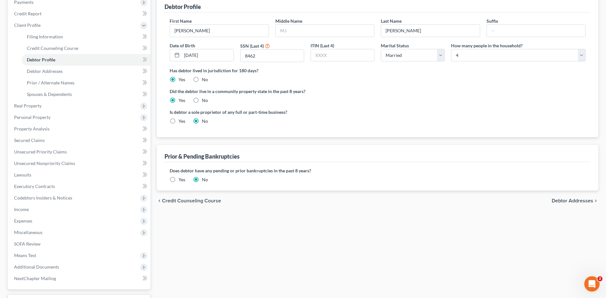
click at [576, 199] on span "Debtor Addresses" at bounding box center [573, 200] width 42 height 5
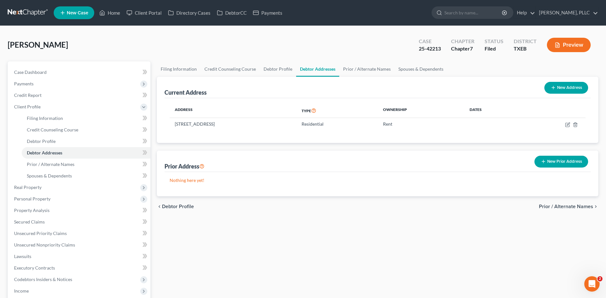
click at [566, 209] on span "Prior / Alternate Names" at bounding box center [566, 206] width 54 height 5
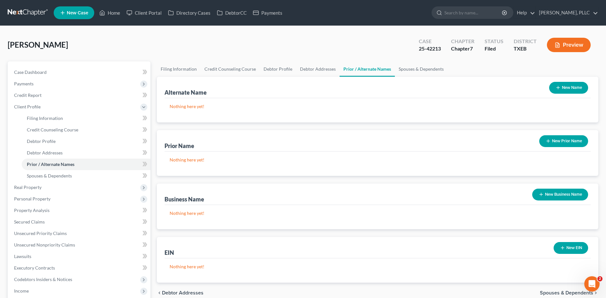
scroll to position [117, 0]
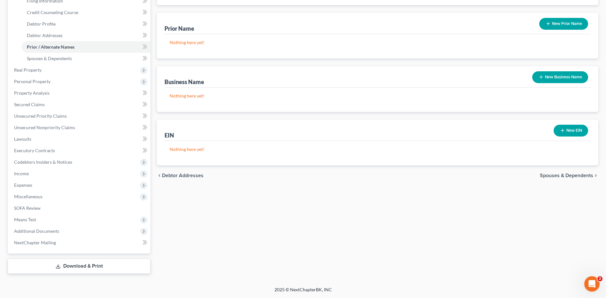
click at [559, 176] on span "Spouses & Dependents" at bounding box center [566, 175] width 53 height 5
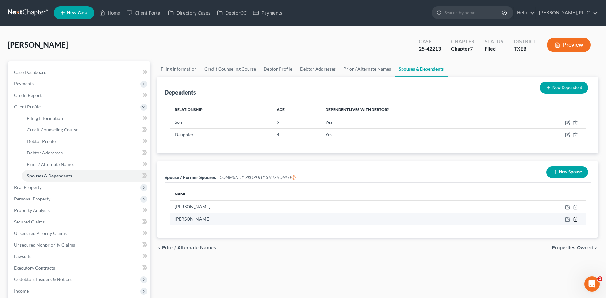
click at [575, 218] on polyline "button" at bounding box center [575, 218] width 4 height 0
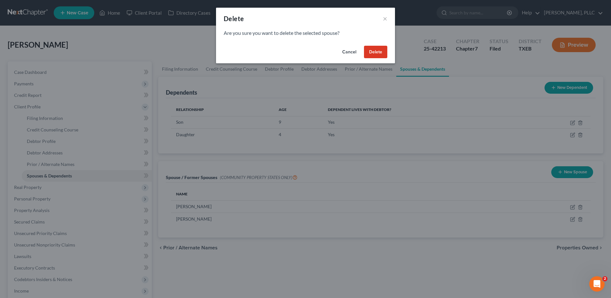
click at [374, 52] on button "Delete" at bounding box center [375, 52] width 23 height 13
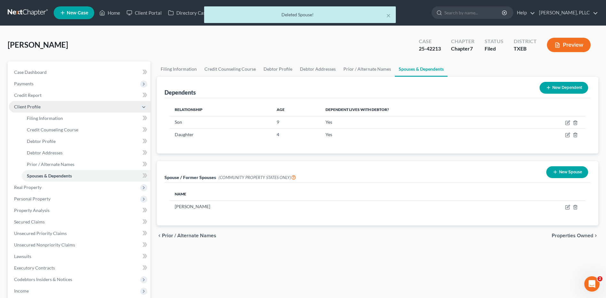
click at [29, 104] on span "Client Profile" at bounding box center [27, 106] width 27 height 5
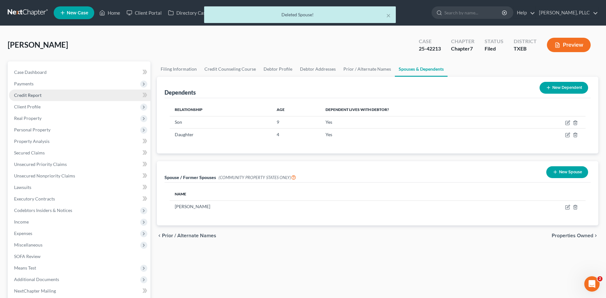
click at [31, 94] on span "Credit Report" at bounding box center [27, 94] width 27 height 5
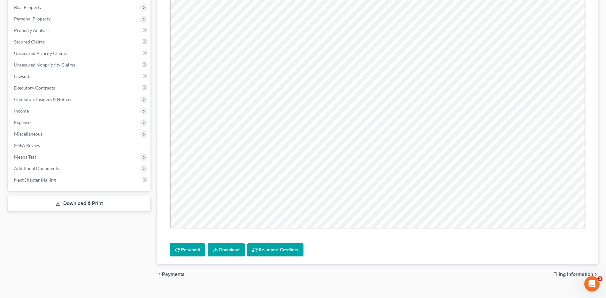
scroll to position [122, 0]
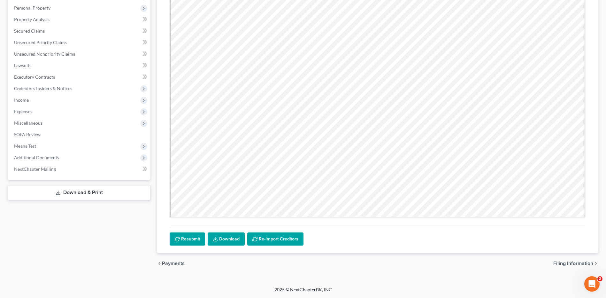
click at [559, 261] on span "Filing Information" at bounding box center [573, 263] width 40 height 5
select select "1"
select select "0"
select select "77"
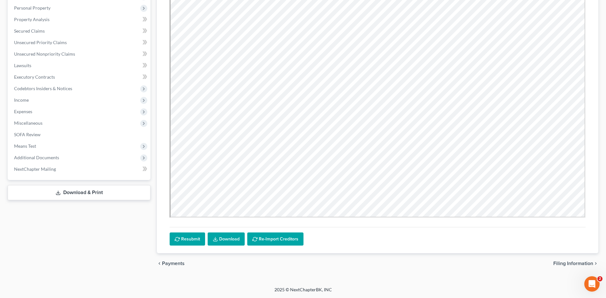
select select "0"
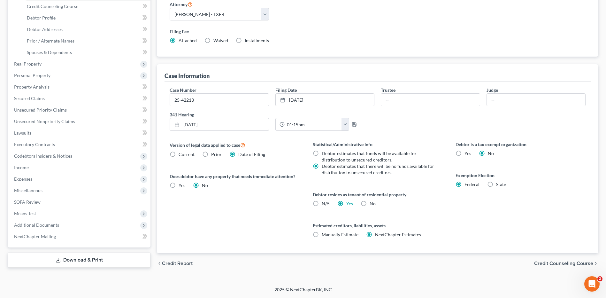
click at [540, 261] on span "Credit Counseling Course" at bounding box center [563, 263] width 59 height 5
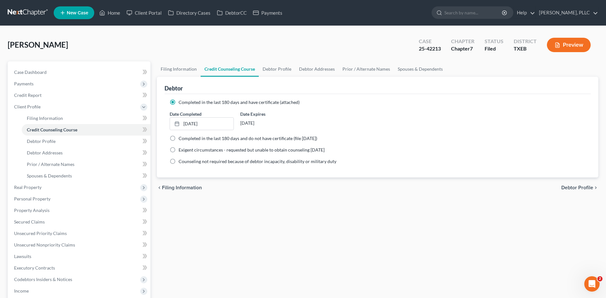
click at [572, 188] on span "Debtor Profile" at bounding box center [577, 187] width 32 height 5
select select "1"
select select "3"
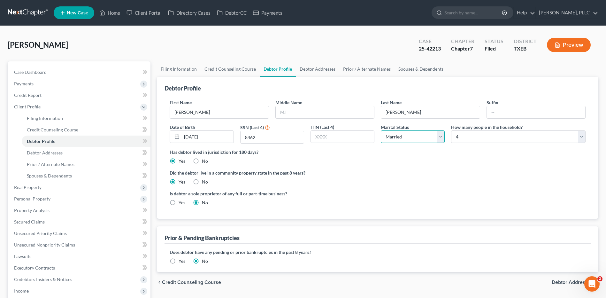
click at [439, 136] on select "Select Single Married Separated Divorced Widowed" at bounding box center [413, 136] width 64 height 13
select select "3"
click at [381, 130] on select "Select Single Married Separated Divorced Widowed" at bounding box center [413, 136] width 64 height 13
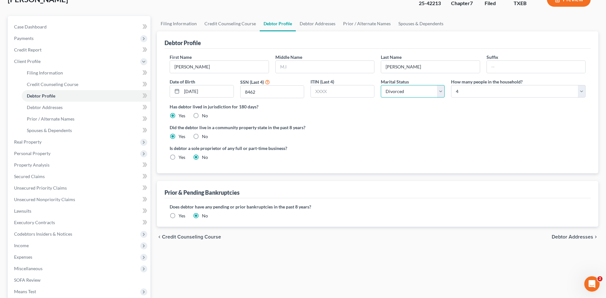
scroll to position [117, 0]
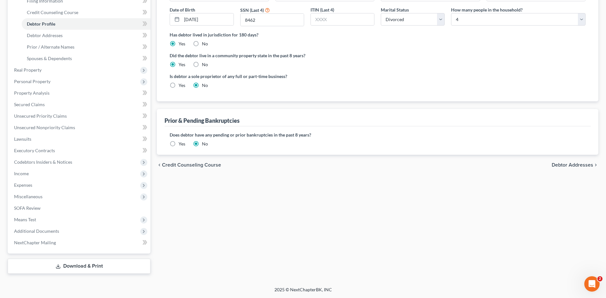
click at [564, 162] on span "Debtor Addresses" at bounding box center [573, 164] width 42 height 5
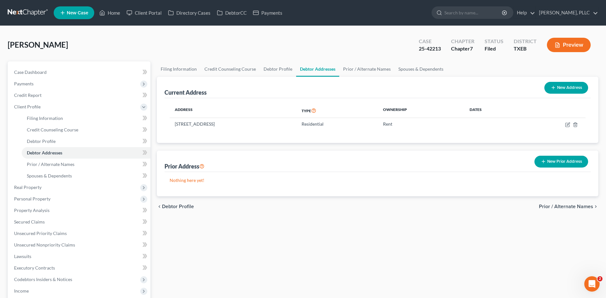
click at [565, 205] on span "Prior / Alternate Names" at bounding box center [566, 206] width 54 height 5
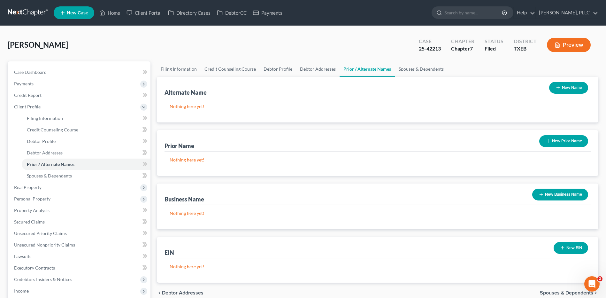
click at [556, 292] on span "Spouses & Dependents" at bounding box center [566, 292] width 53 height 5
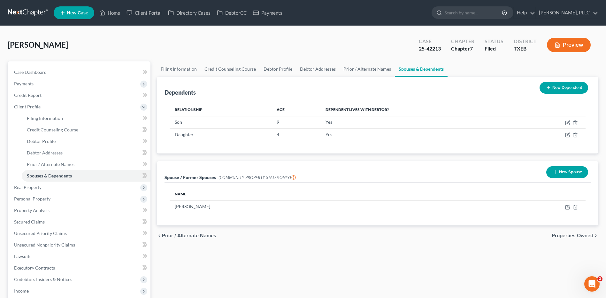
click at [567, 236] on span "Properties Owned" at bounding box center [573, 235] width 42 height 5
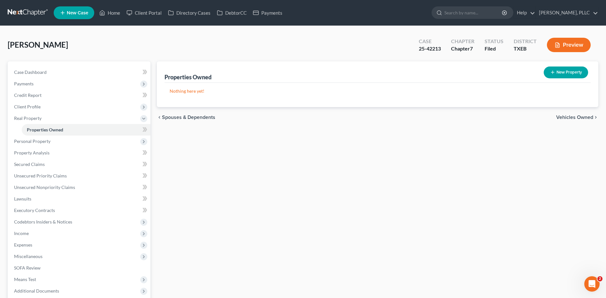
click at [564, 116] on span "Vehicles Owned" at bounding box center [574, 117] width 37 height 5
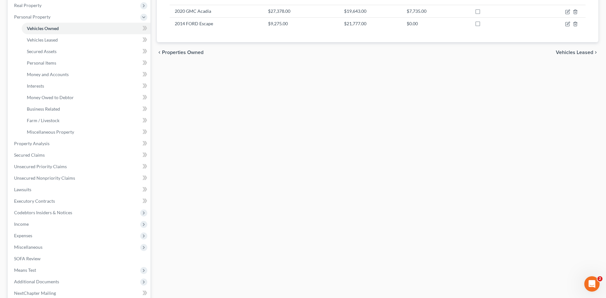
scroll to position [83, 0]
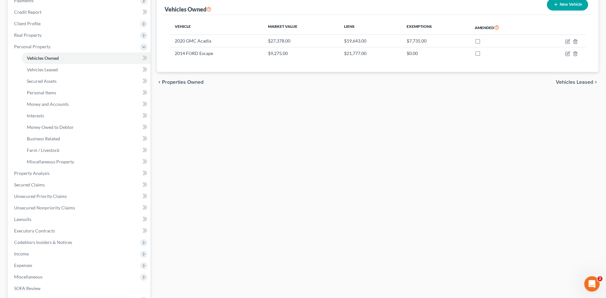
click at [561, 82] on span "Vehicles Leased" at bounding box center [574, 82] width 37 height 5
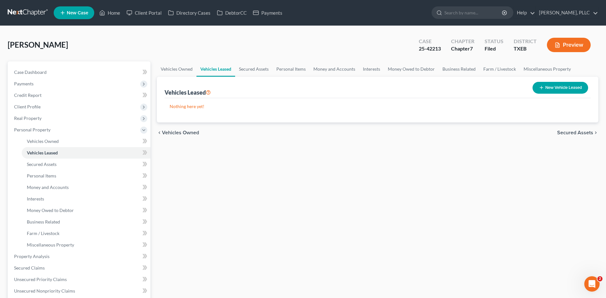
click at [570, 134] on span "Secured Assets" at bounding box center [575, 132] width 36 height 5
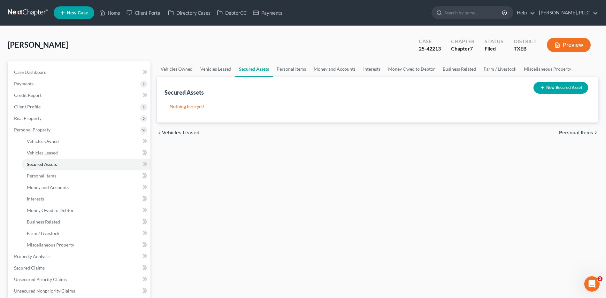
click at [573, 134] on span "Personal Items" at bounding box center [576, 132] width 34 height 5
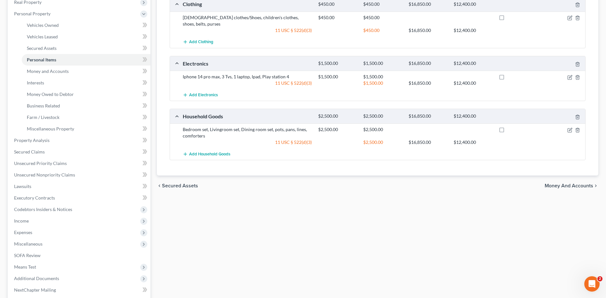
scroll to position [163, 0]
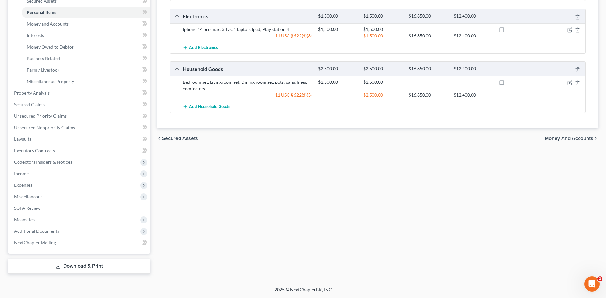
click at [555, 136] on span "Money and Accounts" at bounding box center [569, 138] width 49 height 5
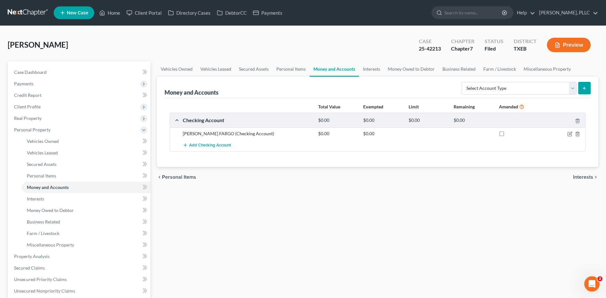
click at [586, 178] on span "Interests" at bounding box center [583, 176] width 20 height 5
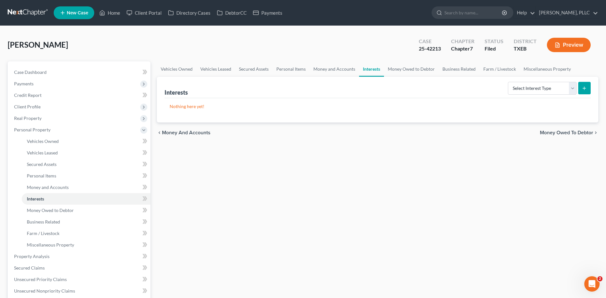
click at [563, 131] on span "Money Owed to Debtor" at bounding box center [566, 132] width 53 height 5
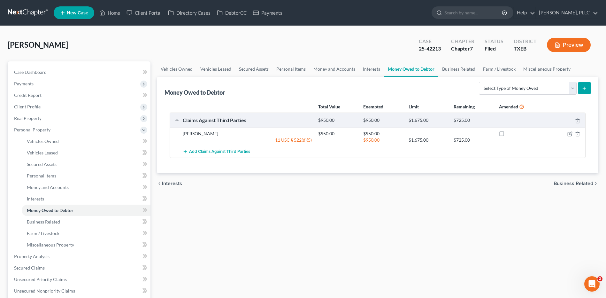
click at [567, 182] on span "Business Related" at bounding box center [574, 183] width 40 height 5
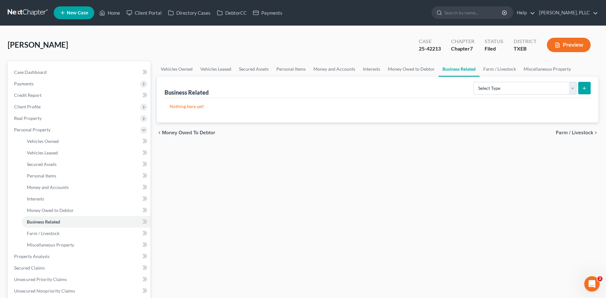
click at [578, 135] on span "Farm / Livestock" at bounding box center [574, 132] width 37 height 5
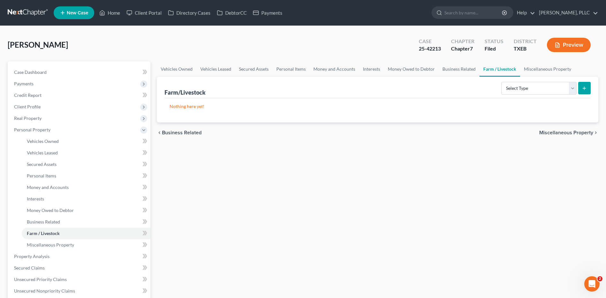
click at [575, 134] on span "Miscellaneous Property" at bounding box center [566, 132] width 54 height 5
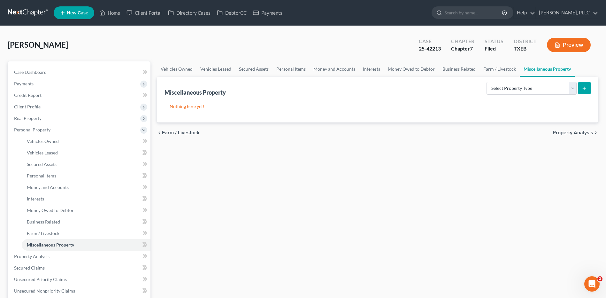
click at [575, 133] on span "Property Analysis" at bounding box center [573, 132] width 41 height 5
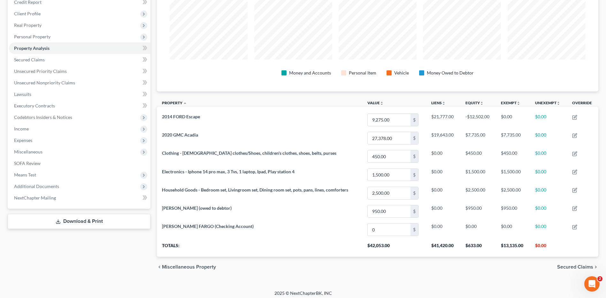
scroll to position [96, 0]
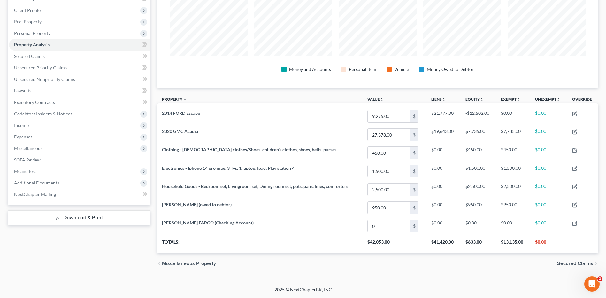
click at [560, 261] on span "Secured Claims" at bounding box center [575, 263] width 36 height 5
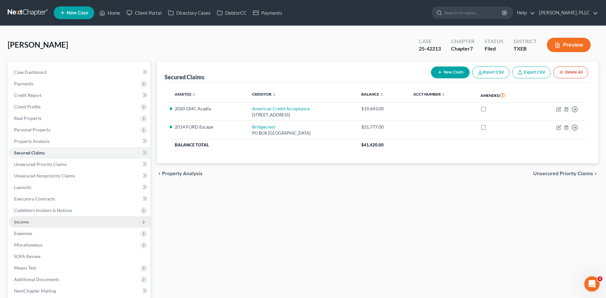
click at [19, 221] on span "Income" at bounding box center [21, 221] width 15 height 5
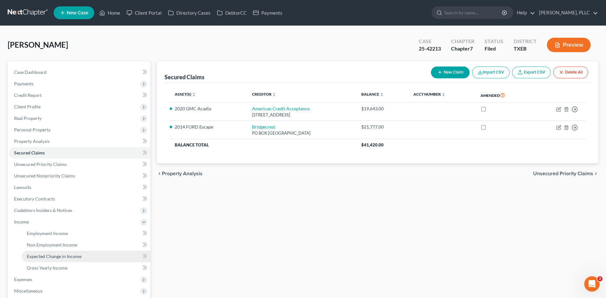
click at [42, 256] on span "Expected Change in Income" at bounding box center [54, 255] width 55 height 5
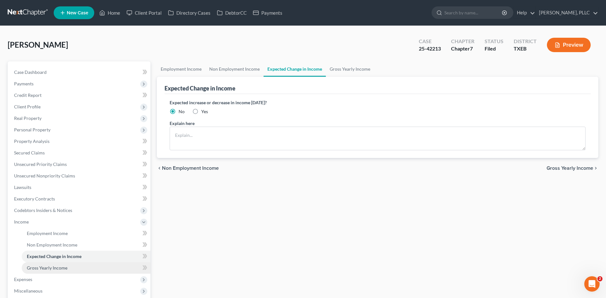
click at [46, 267] on span "Gross Yearly Income" at bounding box center [47, 267] width 41 height 5
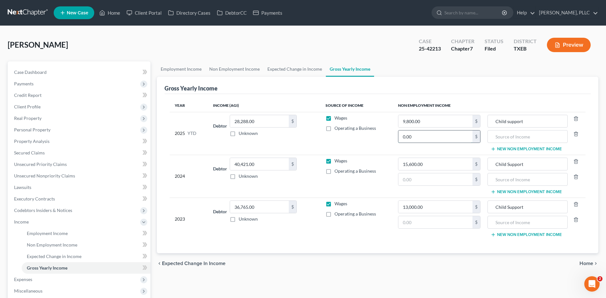
click at [427, 139] on input "0.00" at bounding box center [435, 136] width 74 height 12
click at [422, 133] on input "0.00" at bounding box center [435, 136] width 74 height 12
type input "9,472.00"
click at [584, 264] on span "Home" at bounding box center [586, 263] width 14 height 5
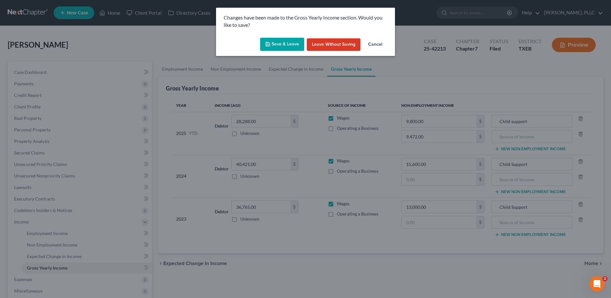
click at [286, 45] on button "Save & Leave" at bounding box center [282, 44] width 44 height 13
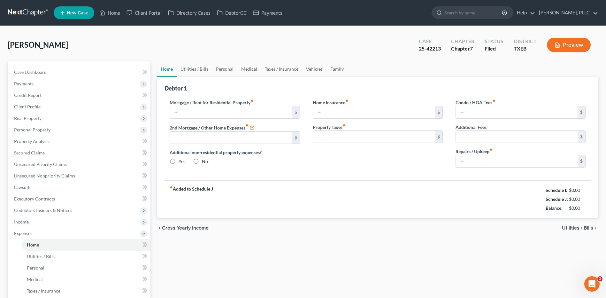
type input "2,200.00"
type input "600.00"
radio input "true"
type input "0.00"
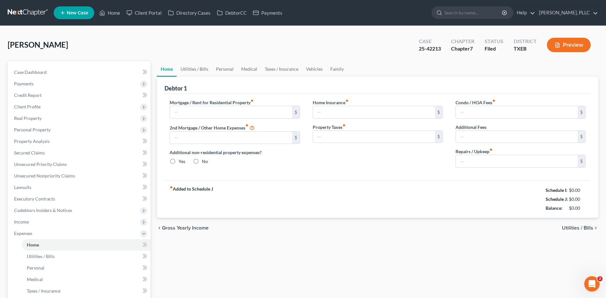
type input "0.00"
click at [576, 226] on span "Utilities / Bills" at bounding box center [577, 227] width 31 height 5
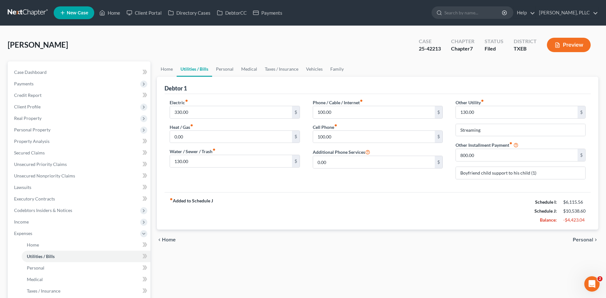
click at [586, 239] on span "Personal" at bounding box center [583, 239] width 20 height 5
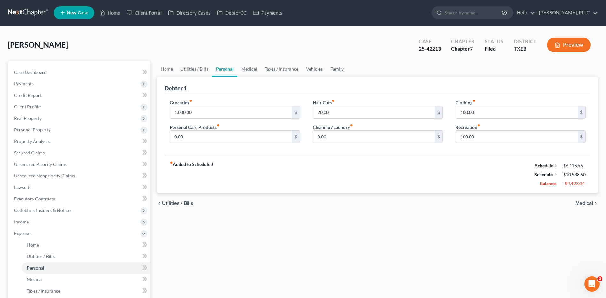
click at [584, 202] on span "Medical" at bounding box center [584, 203] width 18 height 5
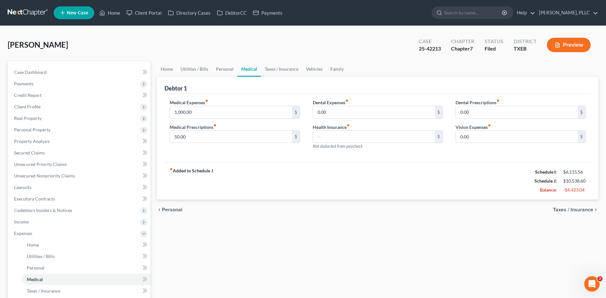
click at [578, 208] on span "Taxes / Insurance" at bounding box center [573, 209] width 40 height 5
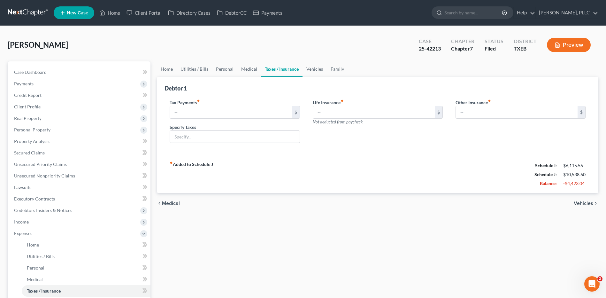
click at [585, 203] on span "Vehicles" at bounding box center [583, 203] width 19 height 5
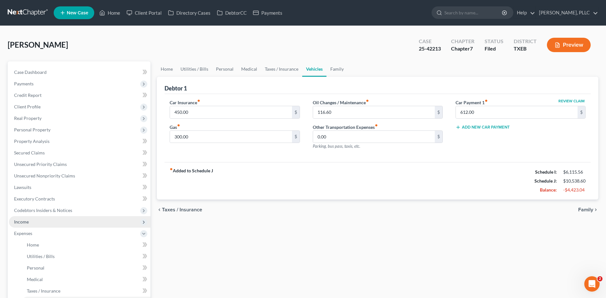
click at [24, 220] on span "Income" at bounding box center [21, 221] width 15 height 5
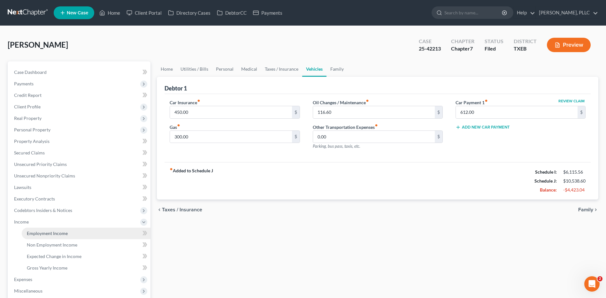
click at [37, 234] on span "Employment Income" at bounding box center [47, 232] width 41 height 5
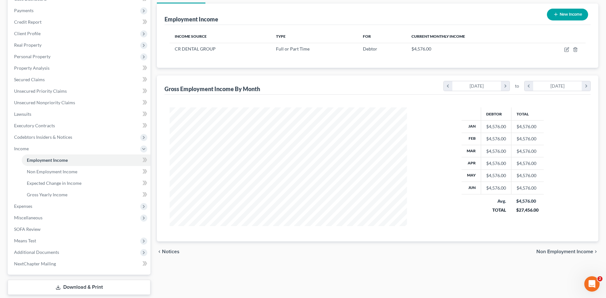
scroll to position [74, 0]
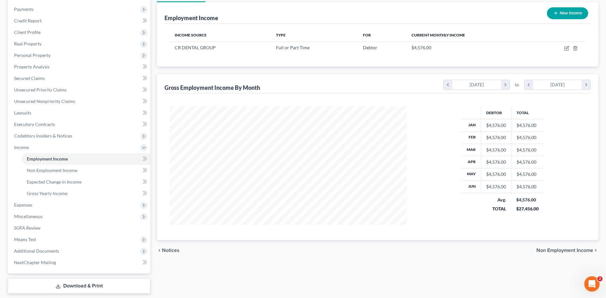
click at [545, 248] on span "Non Employment Income" at bounding box center [564, 250] width 57 height 5
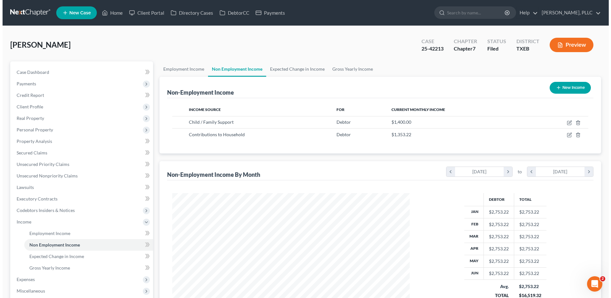
scroll to position [119, 250]
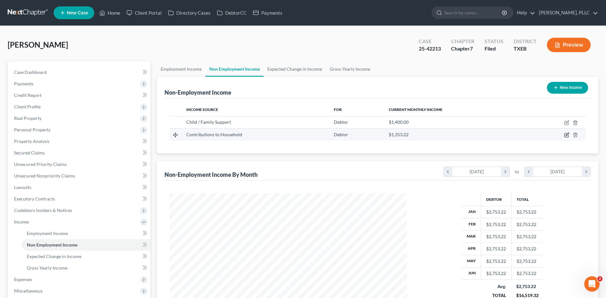
click at [566, 133] on icon "button" at bounding box center [566, 135] width 4 height 4
select select "8"
select select "0"
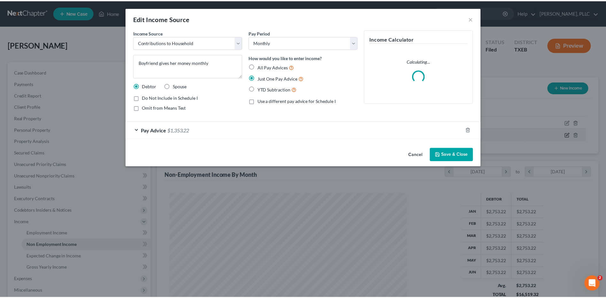
scroll to position [119, 252]
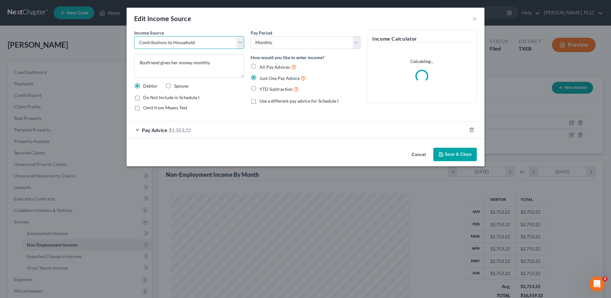
click at [239, 41] on select "Select Unemployment Disability (from employer) Pension Retirement Social Securi…" at bounding box center [189, 42] width 110 height 13
click at [134, 36] on select "Select Unemployment Disability (from employer) Pension Retirement Social Securi…" at bounding box center [189, 42] width 110 height 13
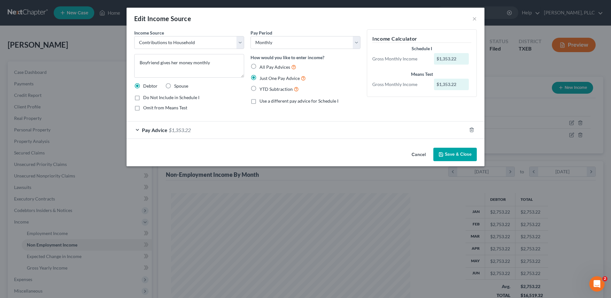
click at [454, 152] on button "Save & Close" at bounding box center [454, 154] width 43 height 13
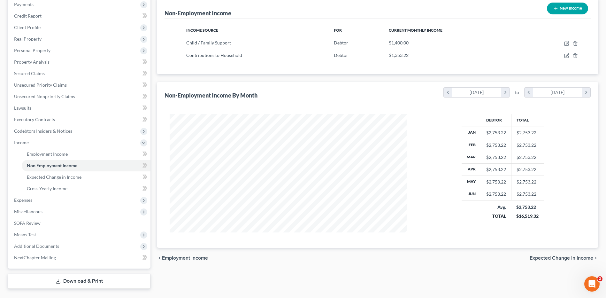
scroll to position [94, 0]
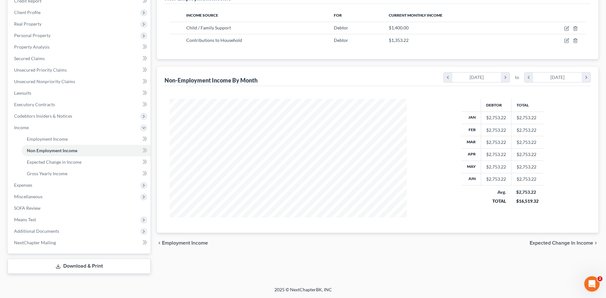
click at [538, 241] on span "Expected Change in Income" at bounding box center [562, 242] width 64 height 5
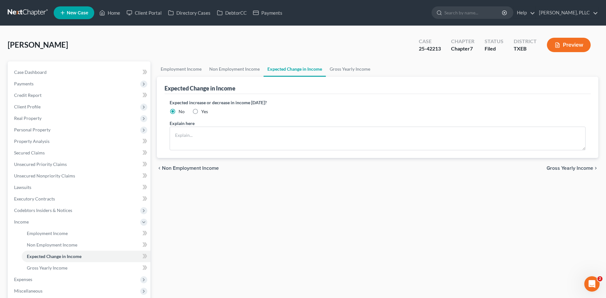
click at [568, 166] on span "Gross Yearly Income" at bounding box center [570, 167] width 47 height 5
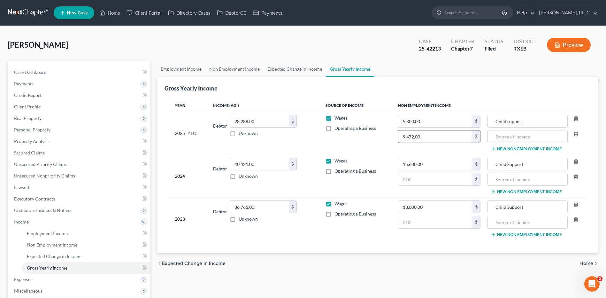
click at [425, 136] on input "9,472.00" at bounding box center [435, 136] width 74 height 12
click at [423, 136] on input "9,472.00" at bounding box center [435, 136] width 74 height 12
click at [419, 137] on input "9,472.00" at bounding box center [435, 136] width 74 height 12
click at [422, 136] on input "9,472.00" at bounding box center [435, 136] width 74 height 12
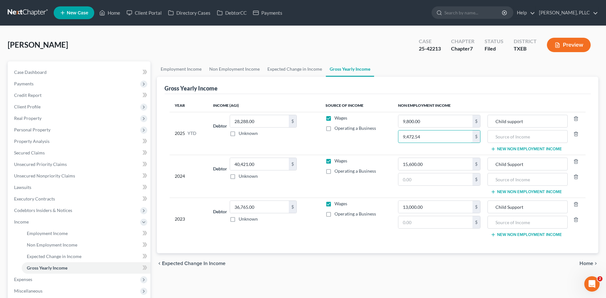
type input "9,472.54"
click at [590, 263] on span "Home" at bounding box center [586, 263] width 14 height 5
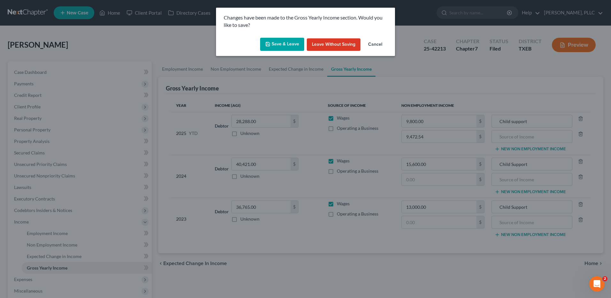
click at [279, 44] on button "Save & Leave" at bounding box center [282, 44] width 44 height 13
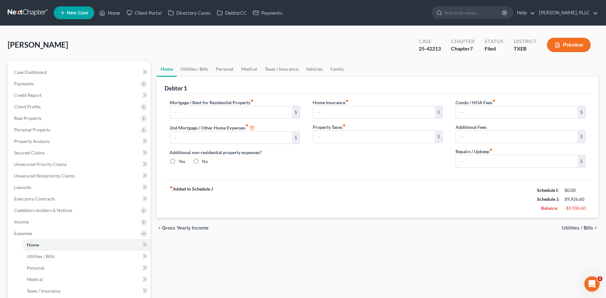
type input "2,200.00"
type input "600.00"
radio input "true"
type input "0.00"
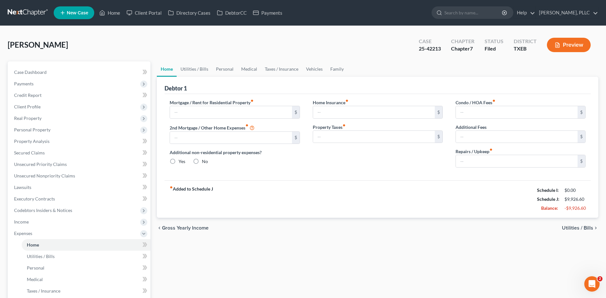
type input "0.00"
click at [569, 228] on span "Utilities / Bills" at bounding box center [577, 227] width 31 height 5
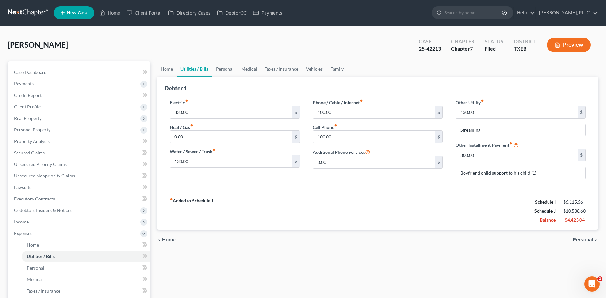
click at [584, 240] on span "Personal" at bounding box center [583, 239] width 20 height 5
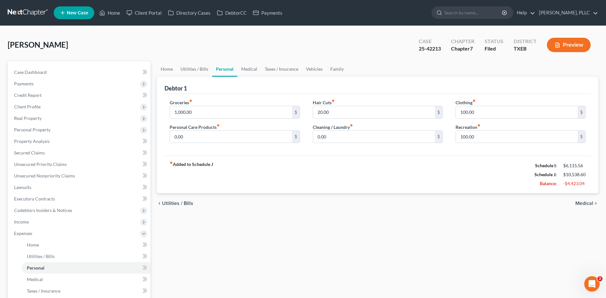
click at [581, 202] on span "Medical" at bounding box center [584, 203] width 18 height 5
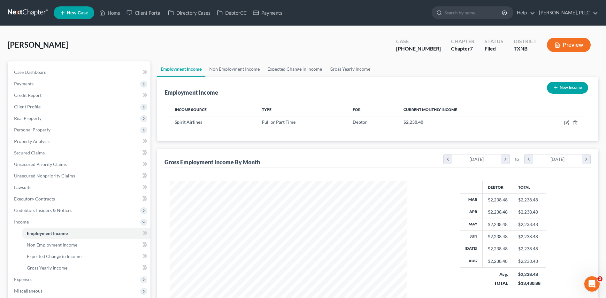
scroll to position [119, 250]
